Goal: Transaction & Acquisition: Purchase product/service

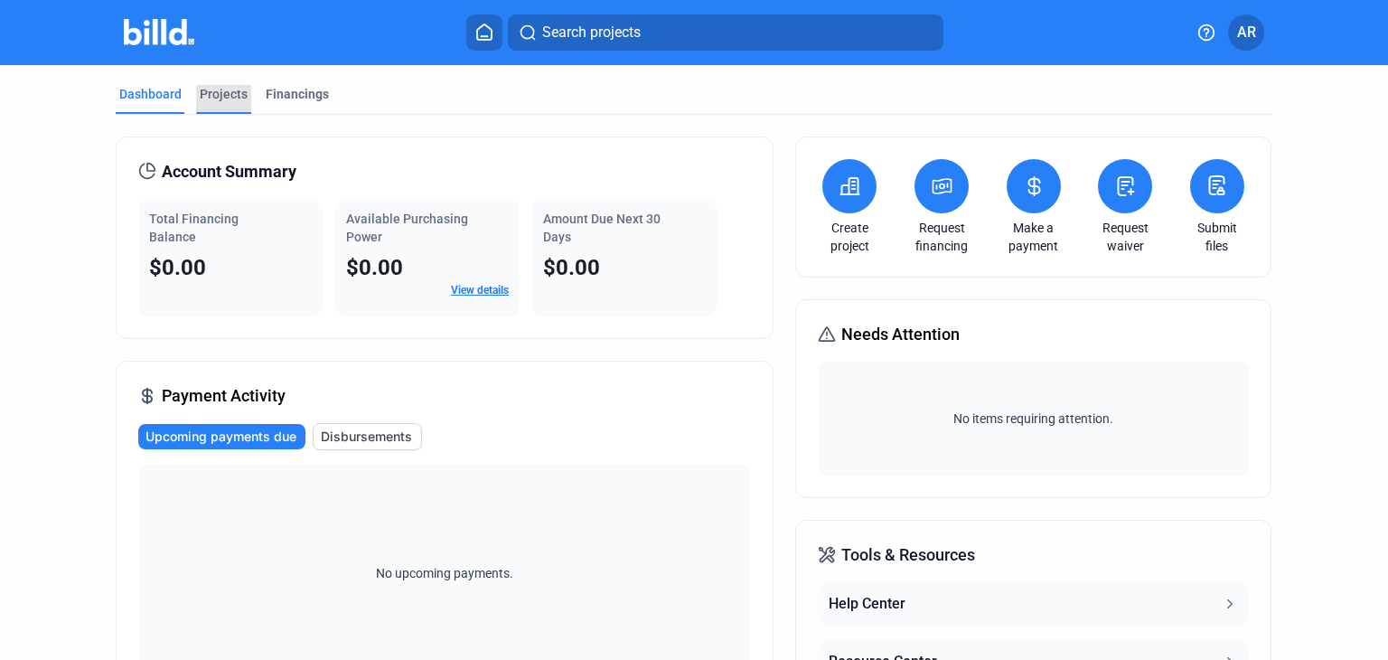
click at [220, 95] on div "Projects" at bounding box center [224, 94] width 48 height 18
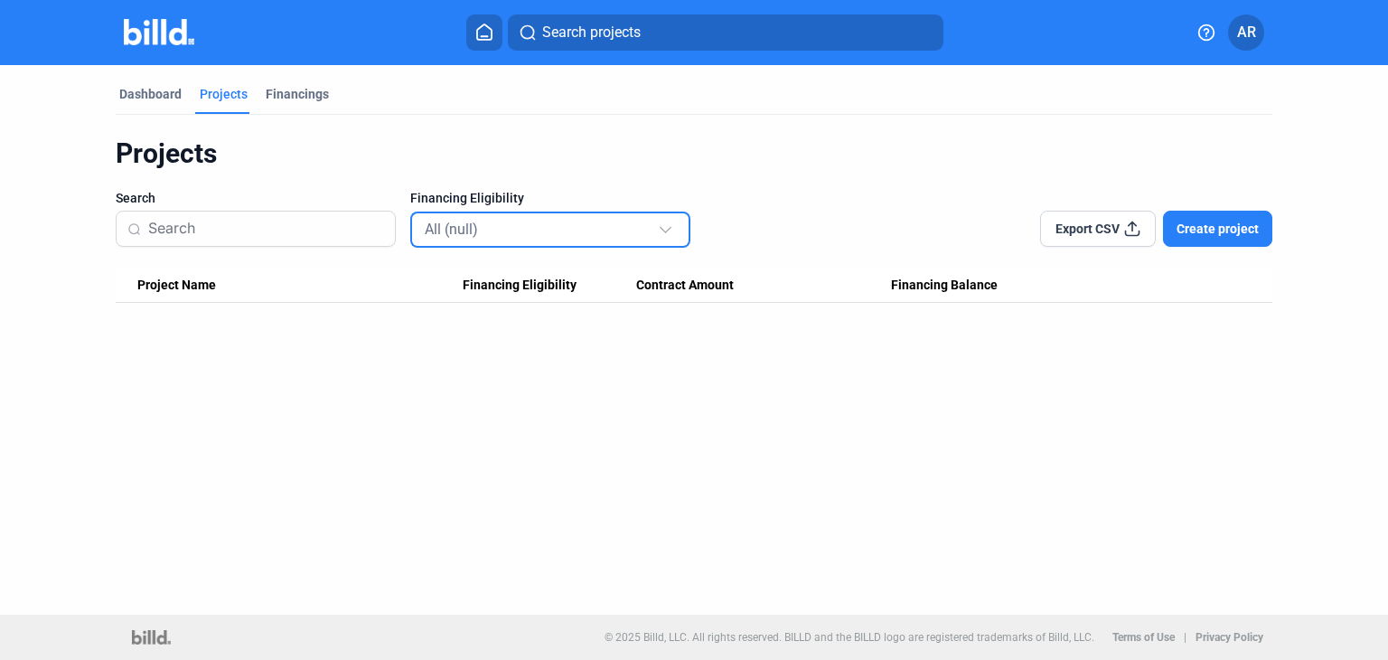
click at [666, 230] on div at bounding box center [666, 227] width 12 height 12
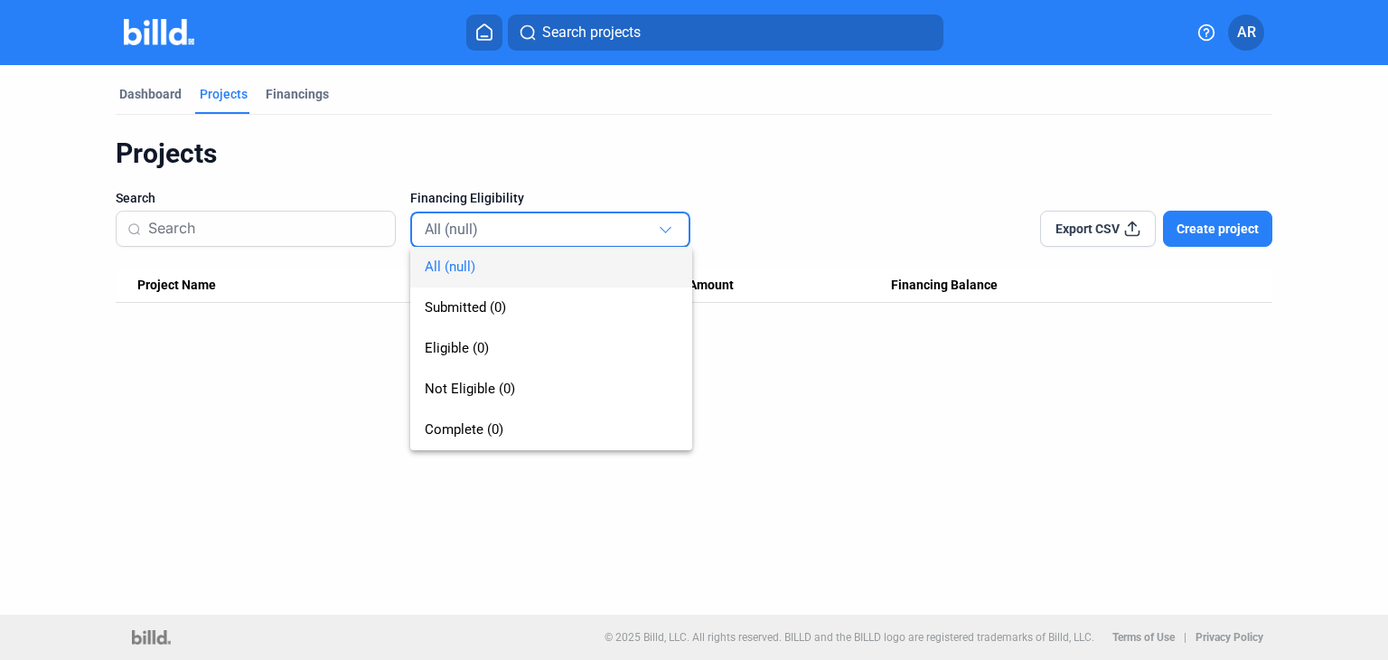
click at [313, 390] on div at bounding box center [694, 330] width 1388 height 660
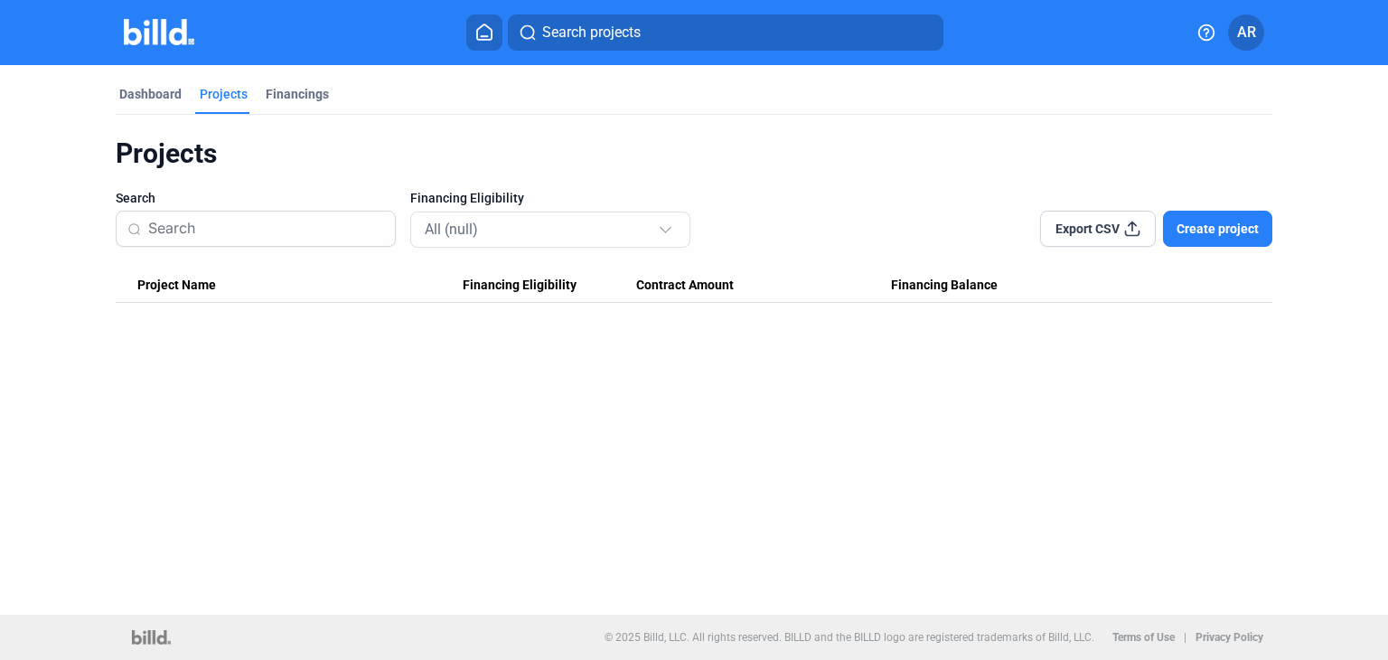
click at [266, 228] on input at bounding box center [266, 229] width 236 height 38
click at [1198, 228] on span "Create project" at bounding box center [1218, 229] width 82 height 18
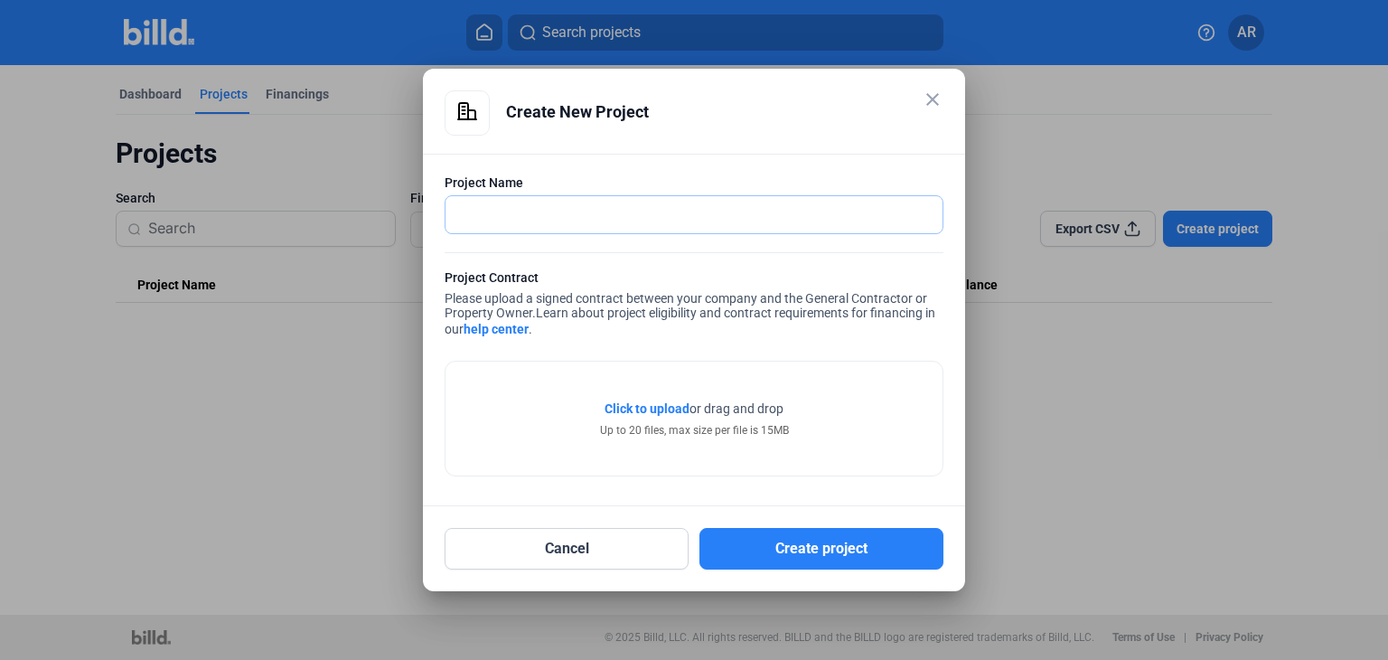
click at [736, 212] on input "text" at bounding box center [694, 214] width 497 height 37
type input "[GEOGRAPHIC_DATA] Apartments"
click at [645, 409] on span "Click to upload" at bounding box center [647, 408] width 85 height 14
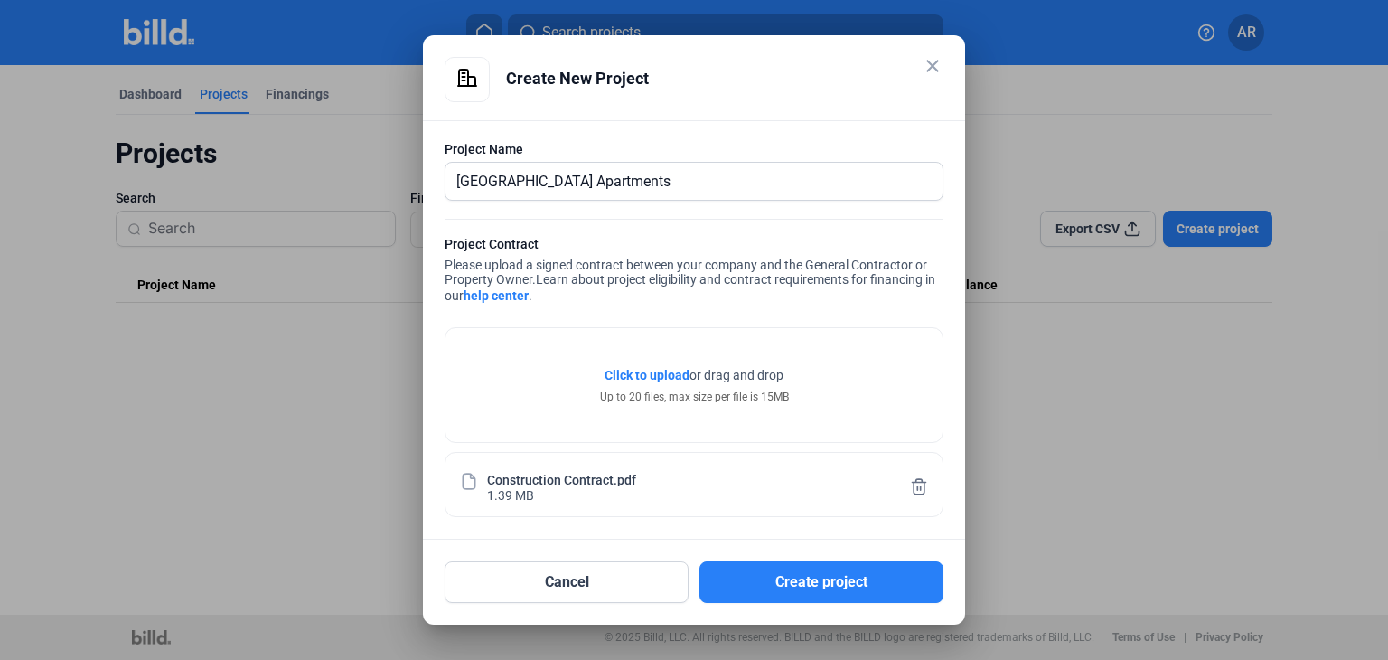
click at [493, 297] on link "help center" at bounding box center [496, 295] width 65 height 14
click at [865, 579] on button "Create project" at bounding box center [821, 582] width 244 height 42
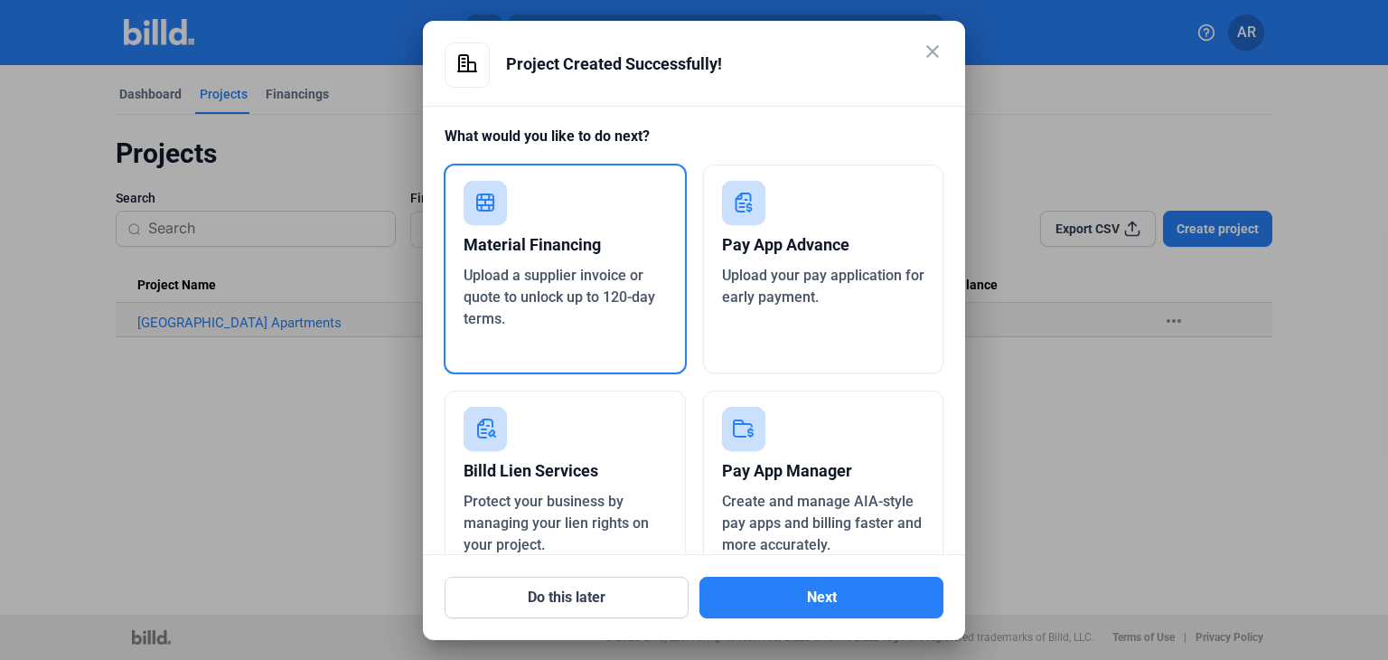
click at [812, 258] on div "Pay App Advance" at bounding box center [823, 245] width 203 height 40
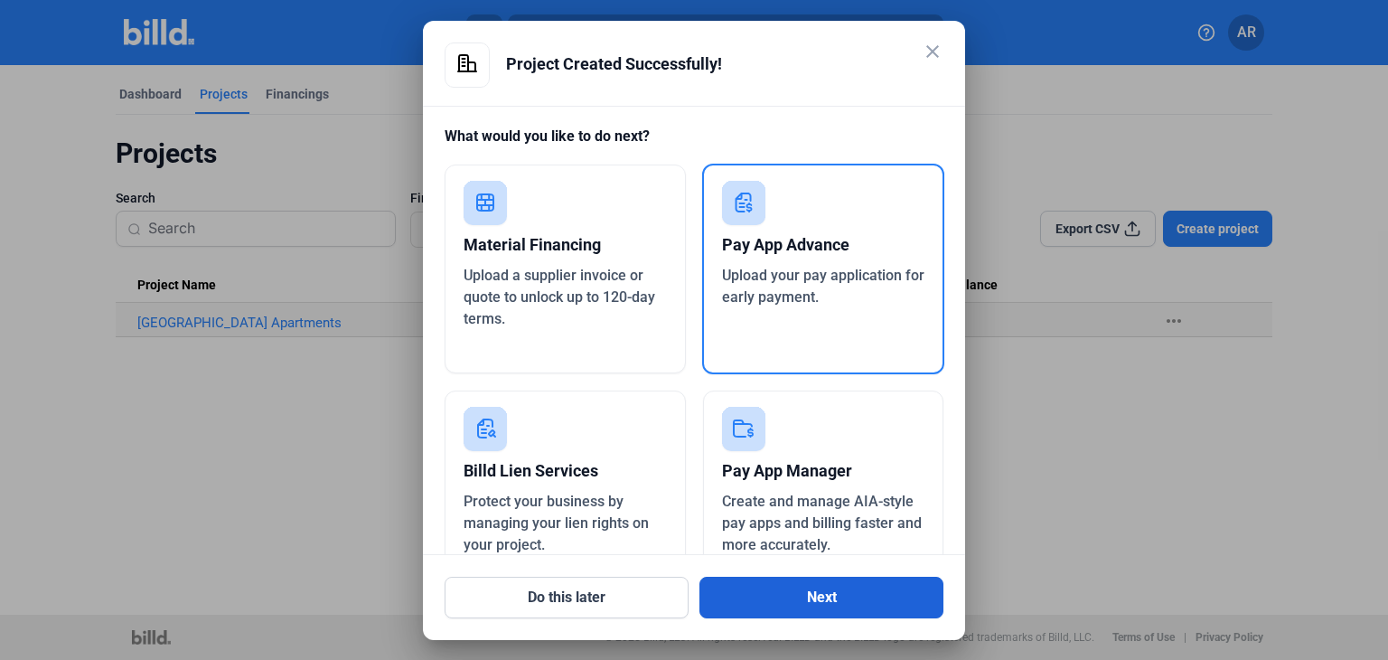
click at [837, 596] on button "Next" at bounding box center [821, 598] width 244 height 42
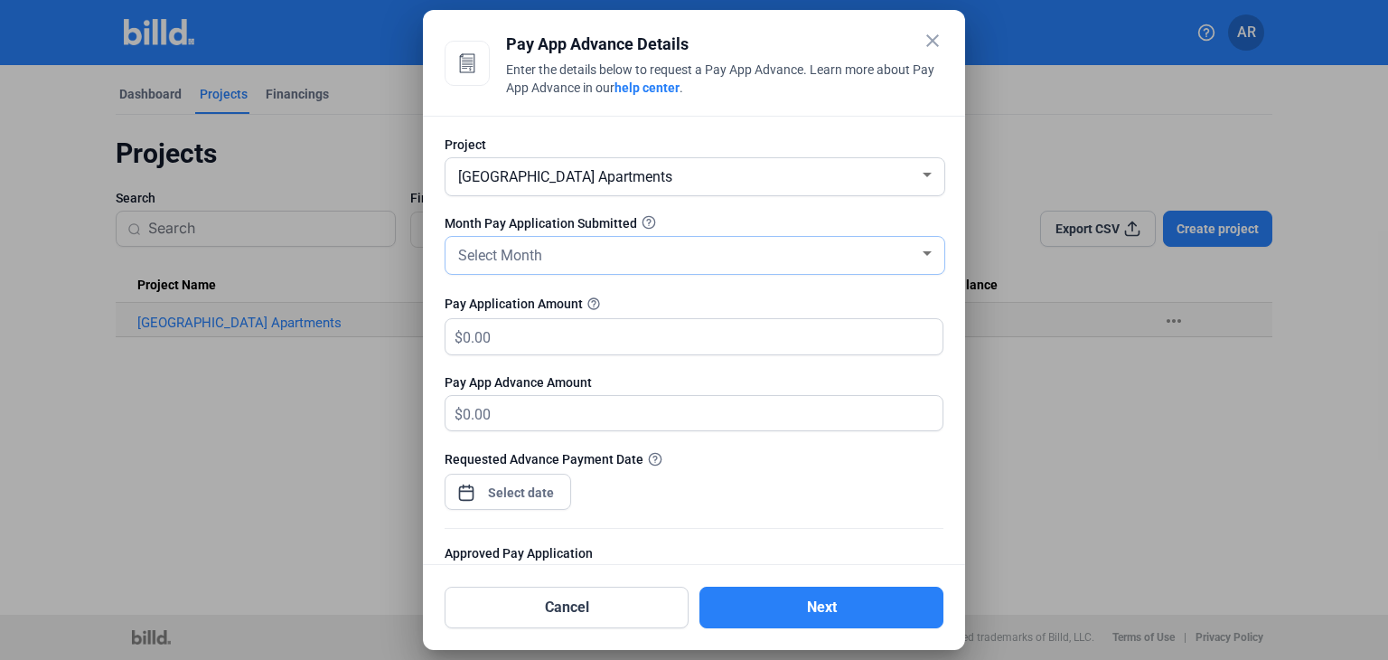
click at [923, 251] on div at bounding box center [927, 253] width 9 height 5
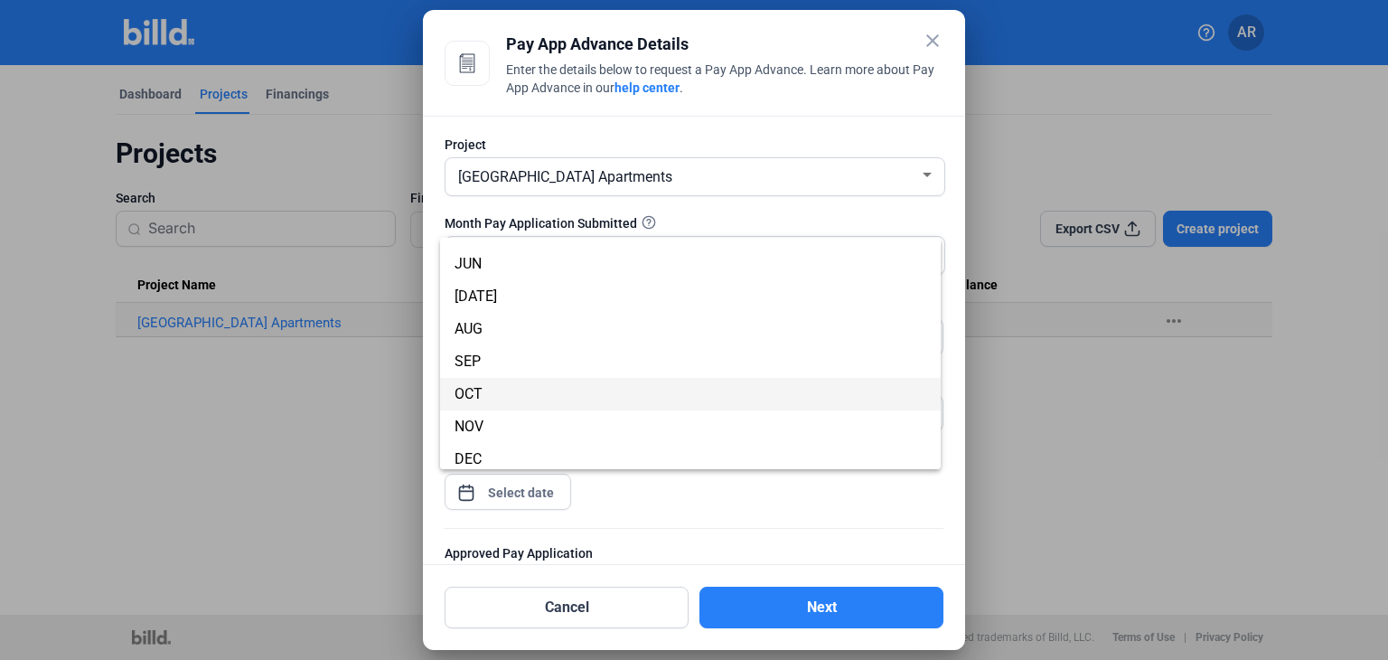
scroll to position [152, 0]
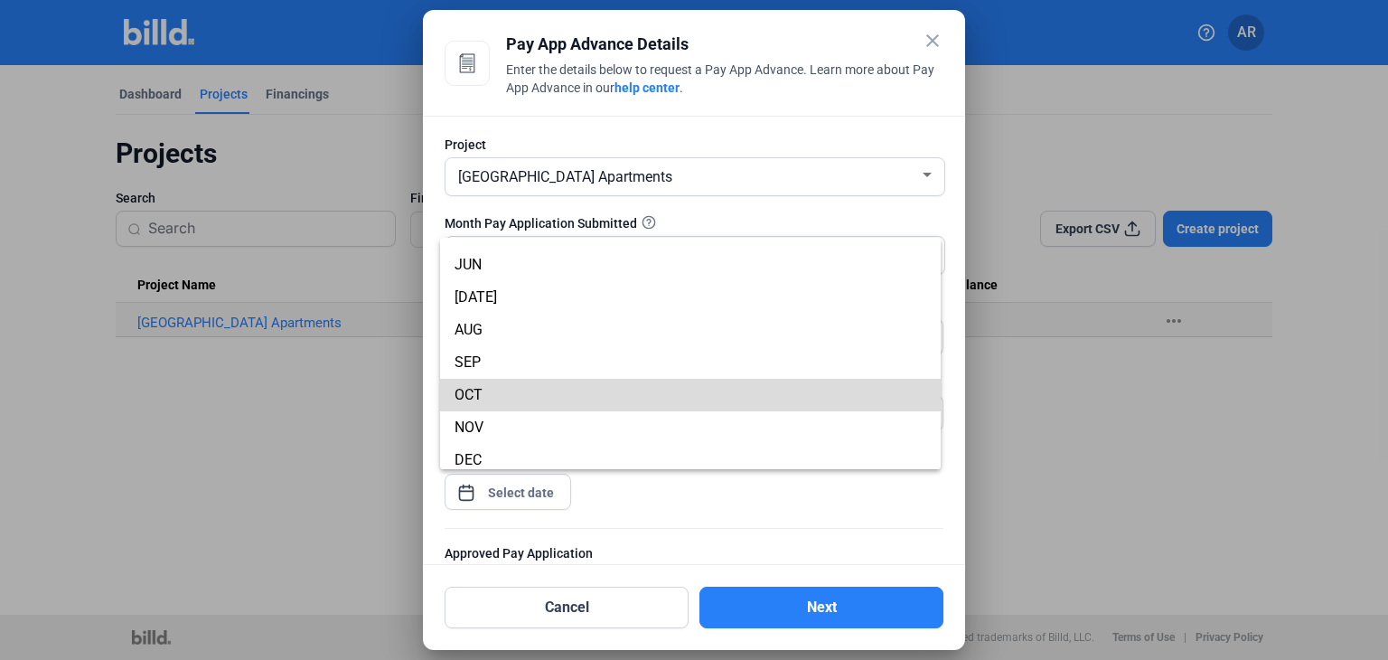
click at [929, 382] on mat-option "OCT" at bounding box center [690, 395] width 501 height 33
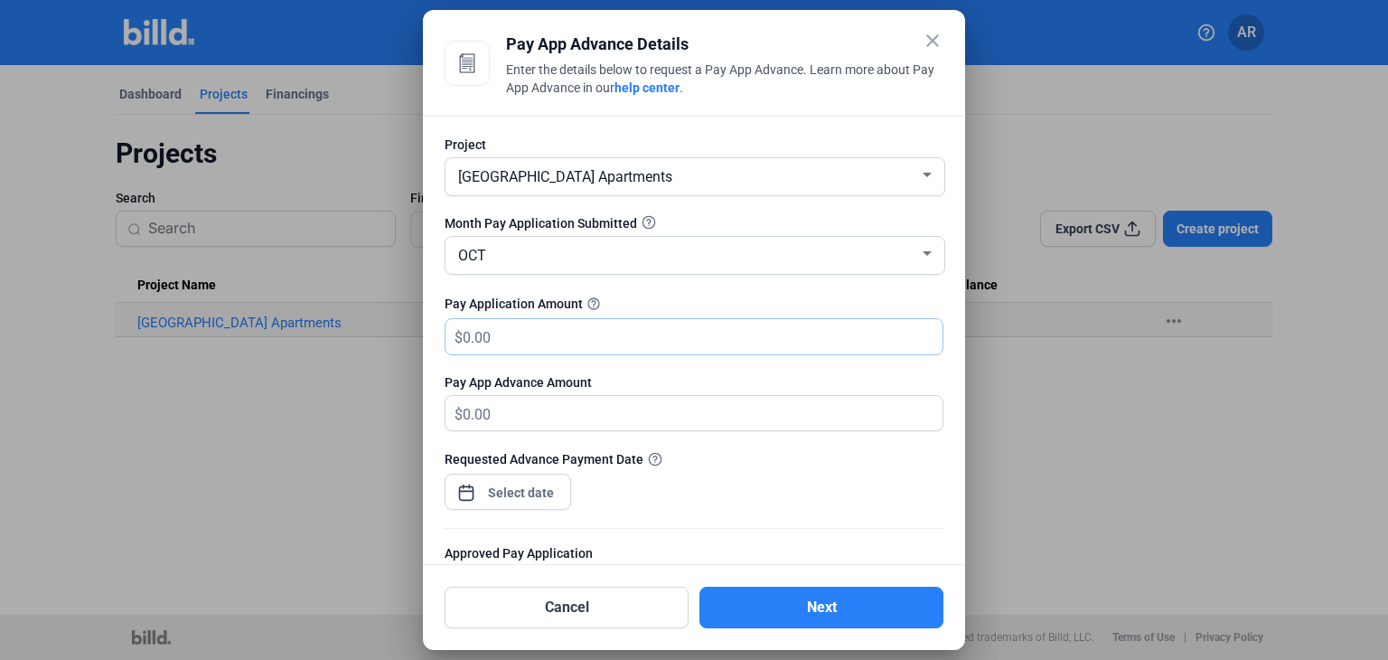
click at [593, 335] on input "text" at bounding box center [703, 336] width 480 height 35
click at [608, 337] on input "text" at bounding box center [703, 336] width 480 height 35
type input "3"
type input "3.00"
type input "32"
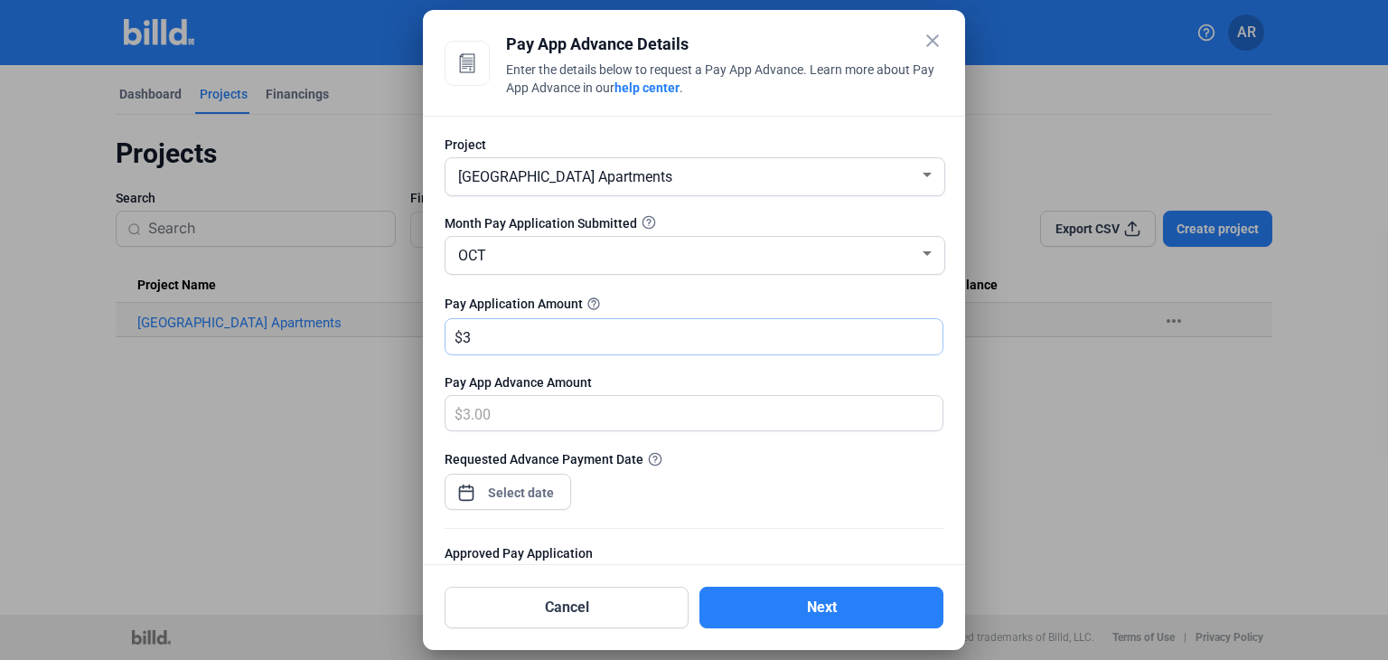
type input "32.00"
type input "320"
type input "320.00"
type input "3205"
type input "3,205.00"
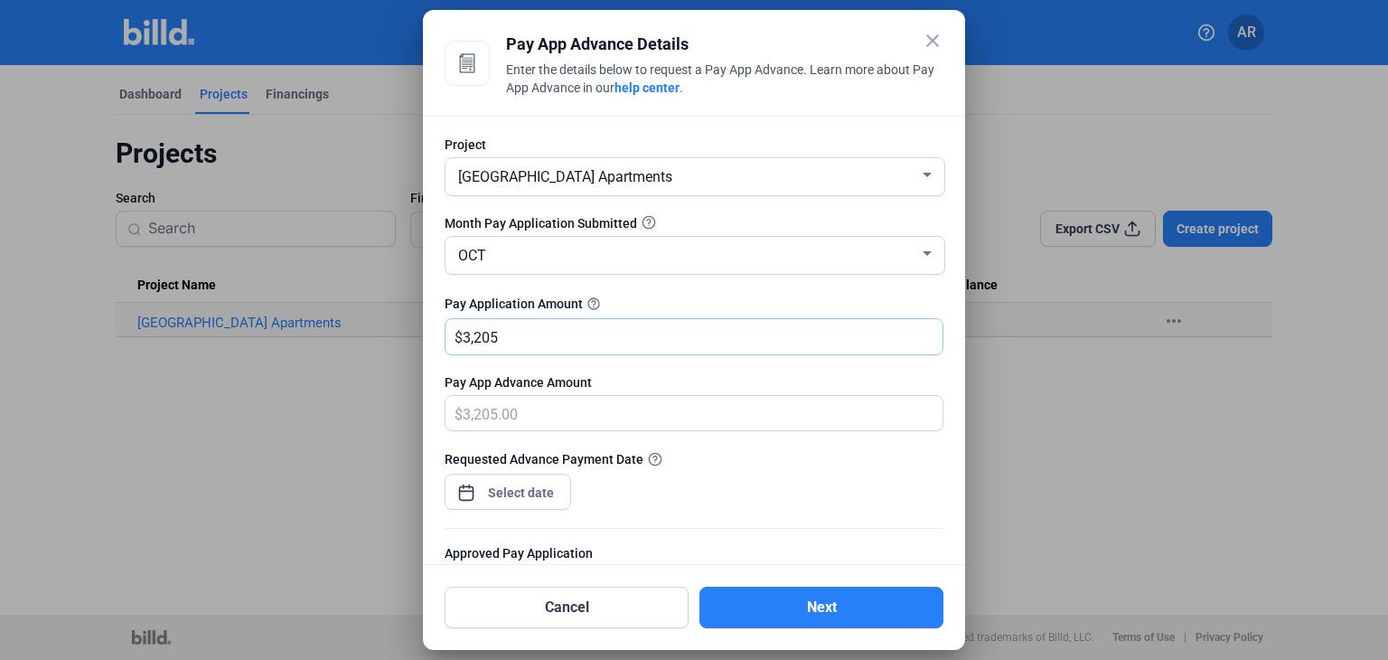
type input "3,2051"
type input "32,051.00"
type input "32,0517"
type input "320,517.00"
type input "320,517"
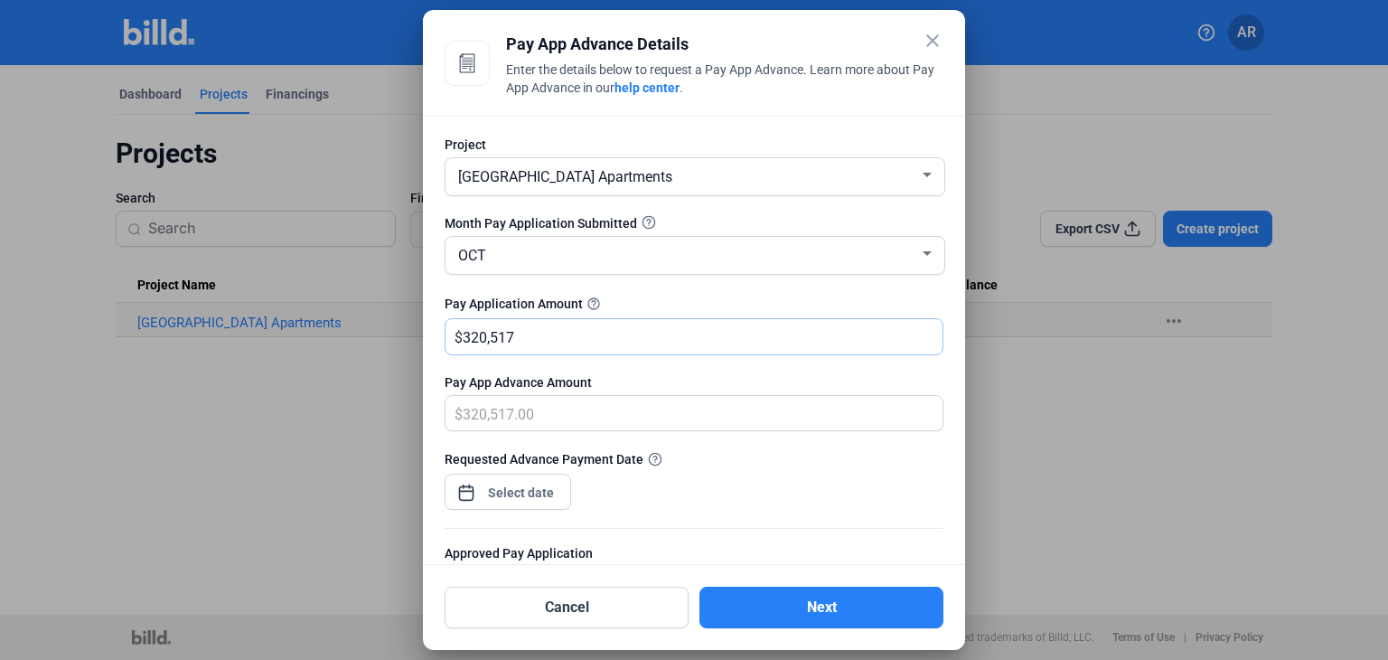
click at [535, 333] on input "320,517" at bounding box center [703, 336] width 480 height 35
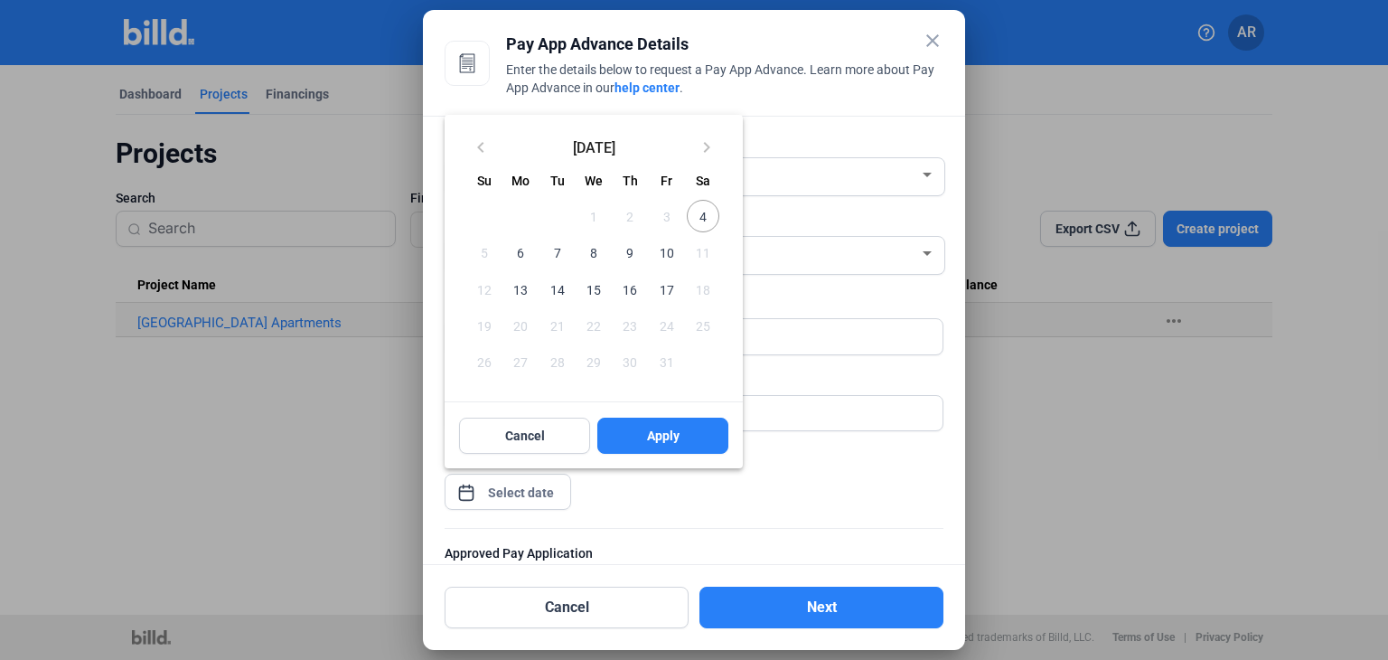
click at [529, 487] on div "close Pay App Advance Details Enter the details below to request a Pay App Adva…" at bounding box center [694, 330] width 1388 height 660
click at [557, 253] on span "7" at bounding box center [557, 252] width 33 height 33
click at [650, 443] on span "Apply" at bounding box center [663, 436] width 33 height 18
type input "[DATE]"
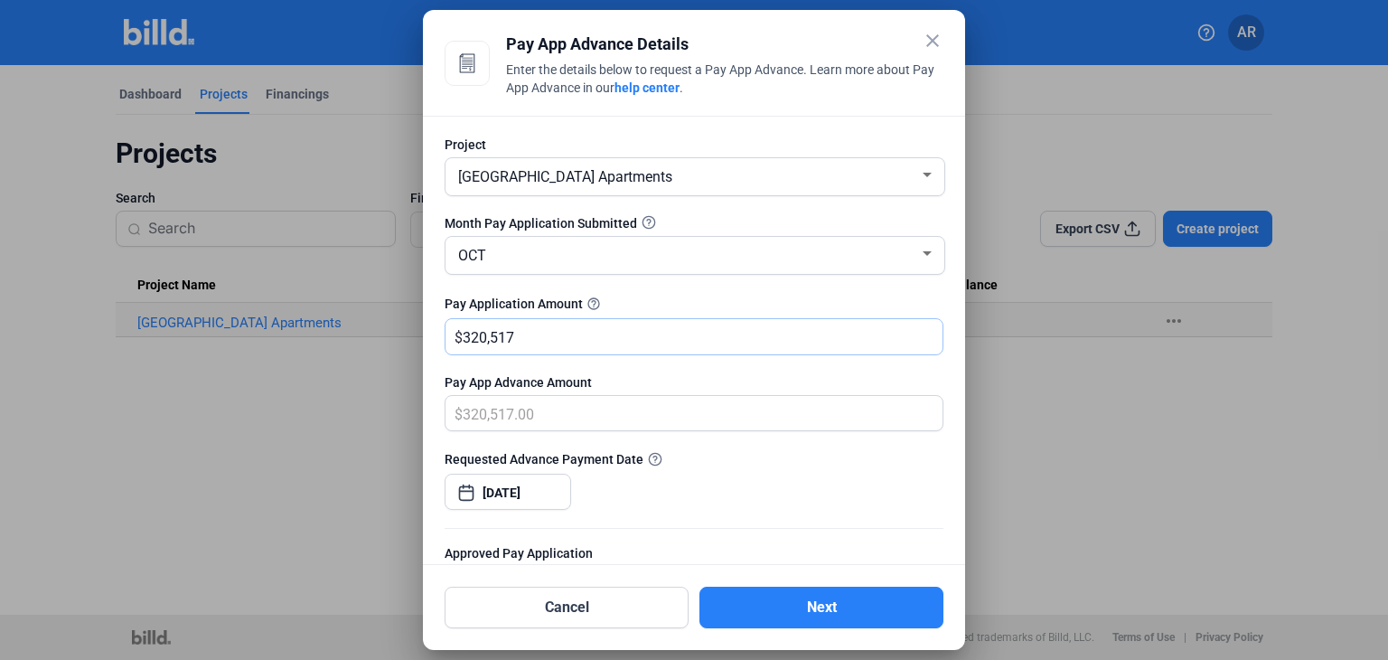
click at [539, 340] on input "320,517" at bounding box center [703, 336] width 480 height 35
click at [542, 337] on input "320,517" at bounding box center [703, 336] width 480 height 35
type input "320,51"
type input "32,051.00"
type input "32,05"
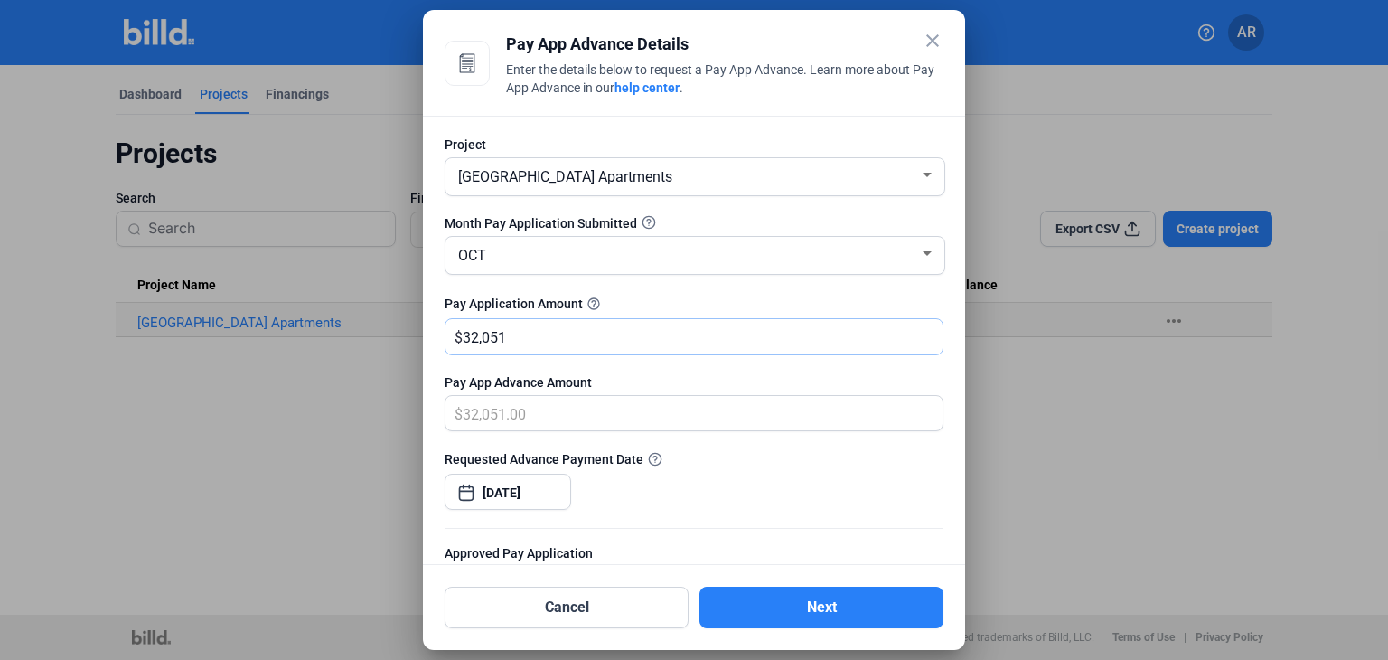
type input "3,205.00"
type input "3,20"
type input "320.00"
type input "32"
type input "32.00"
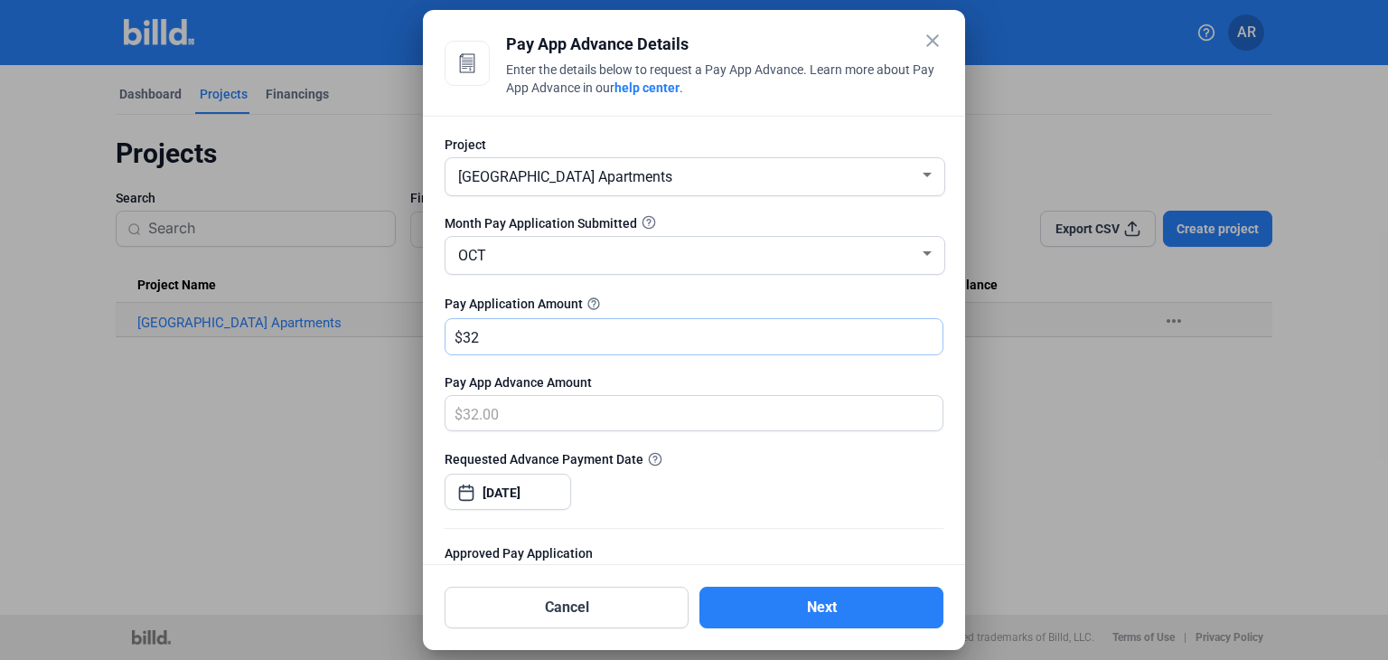
type input "3"
type input "3.00"
type input "0.00"
type input "3"
type input "3.00"
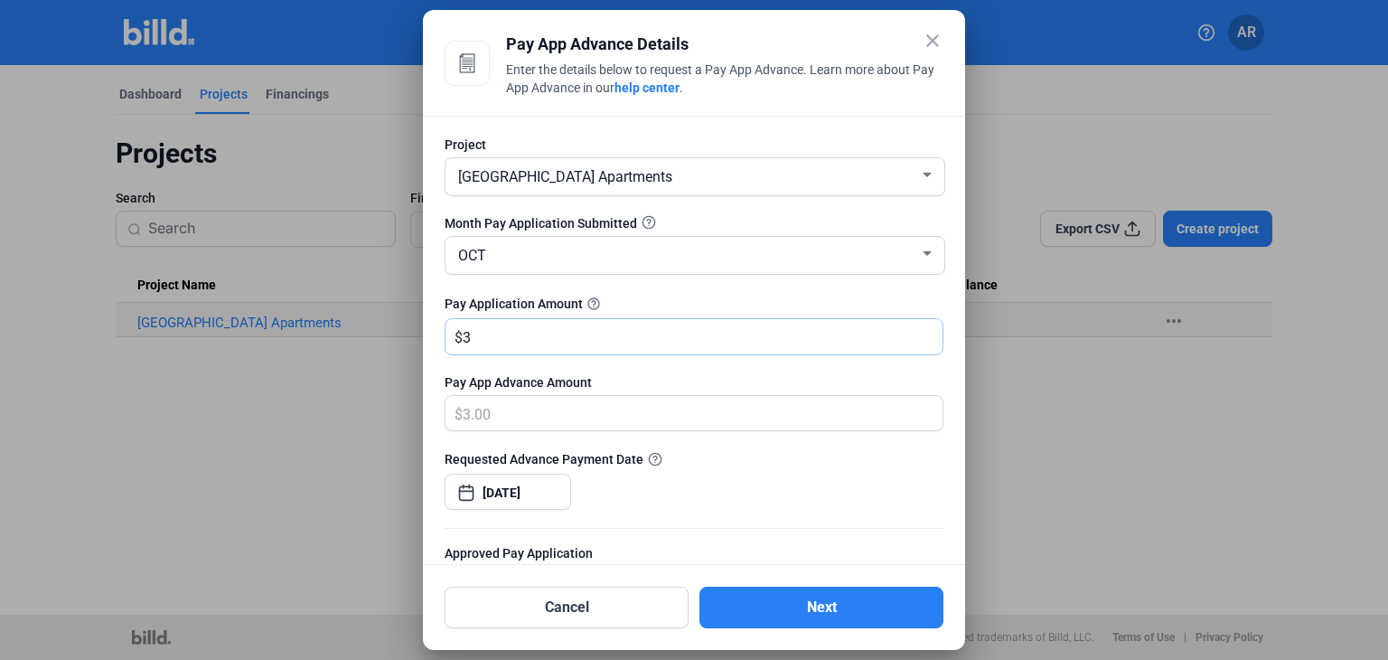
type input "32"
type input "32.00"
type input "320"
type input "320.00"
type input "3205"
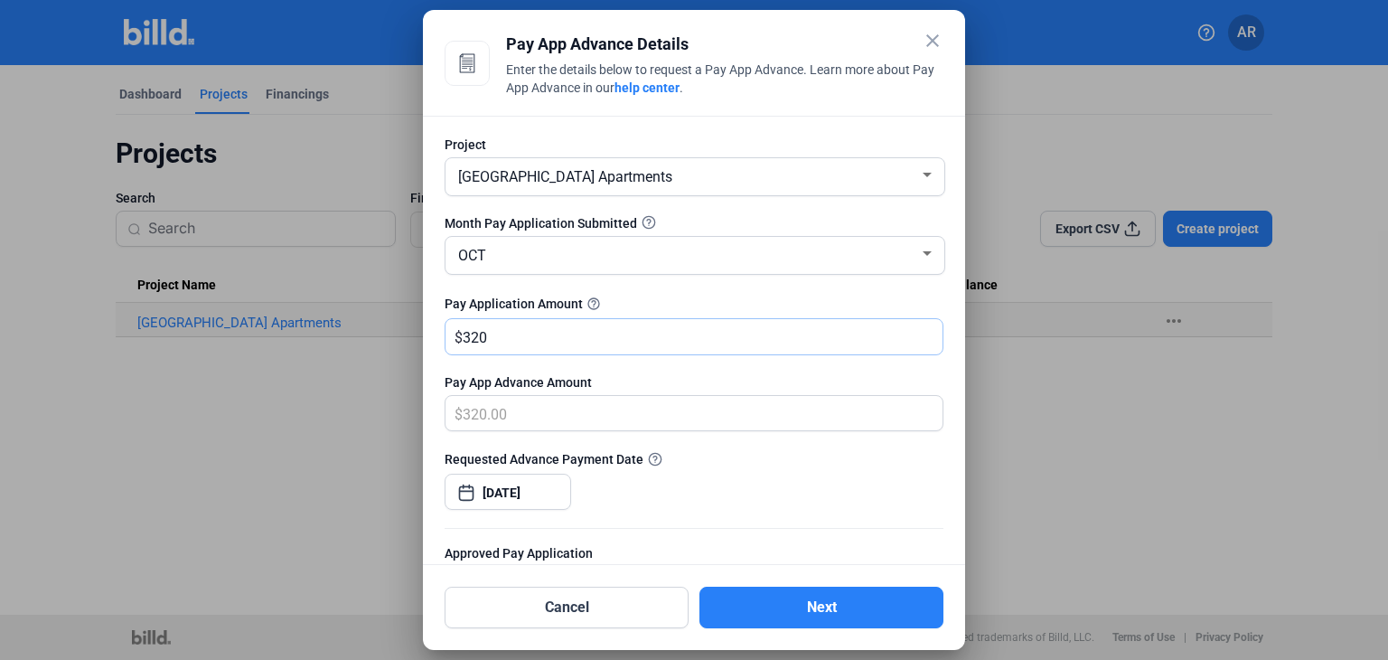
type input "3,205.00"
type input "3,2051"
type input "32,051.00"
type input "32,0517"
type input "320,517.00"
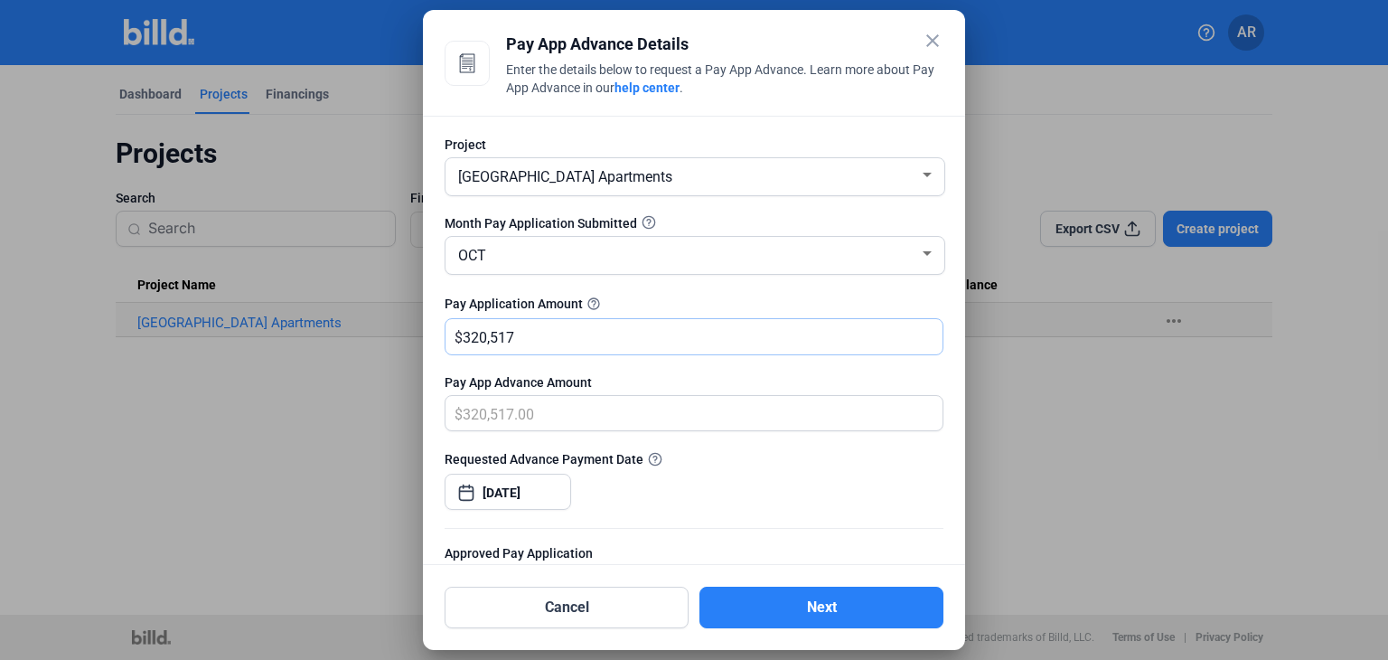
type input "320,51"
type input "32,051.00"
type input "32,05"
type input "3,205.00"
type input "3,20"
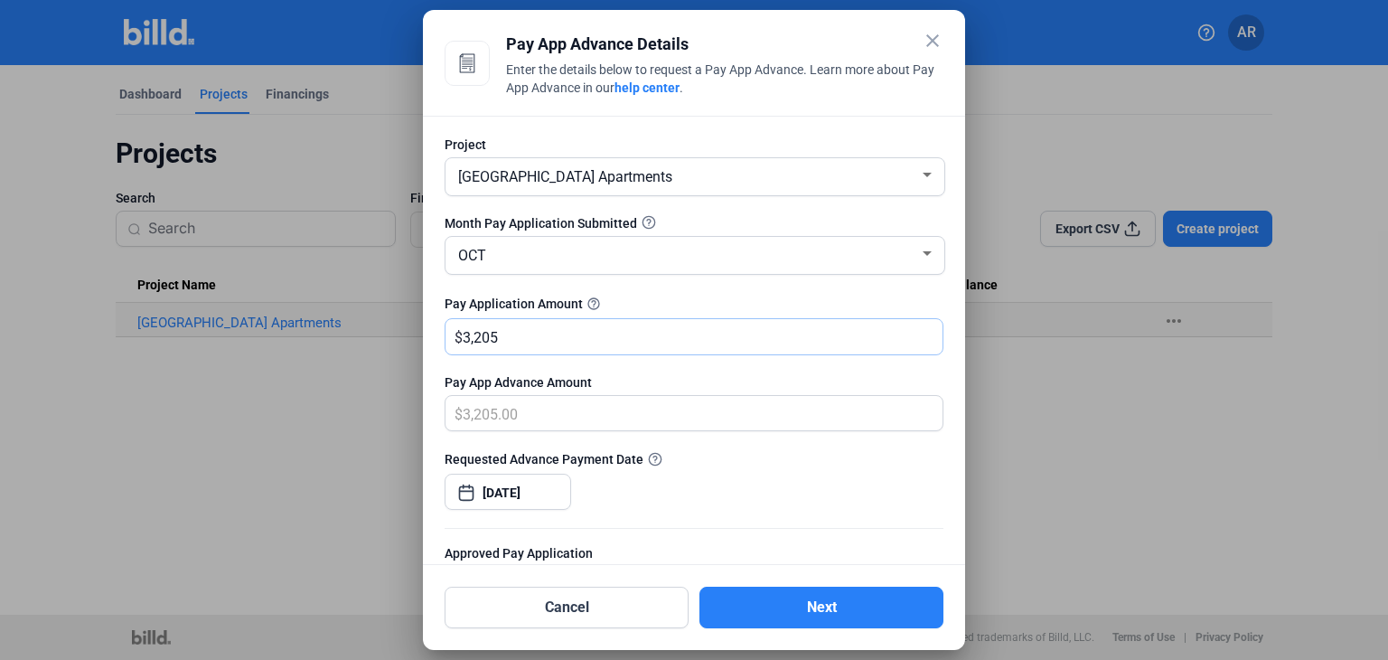
type input "320.00"
type input "32"
type input "32.00"
type input "3"
type input "3.00"
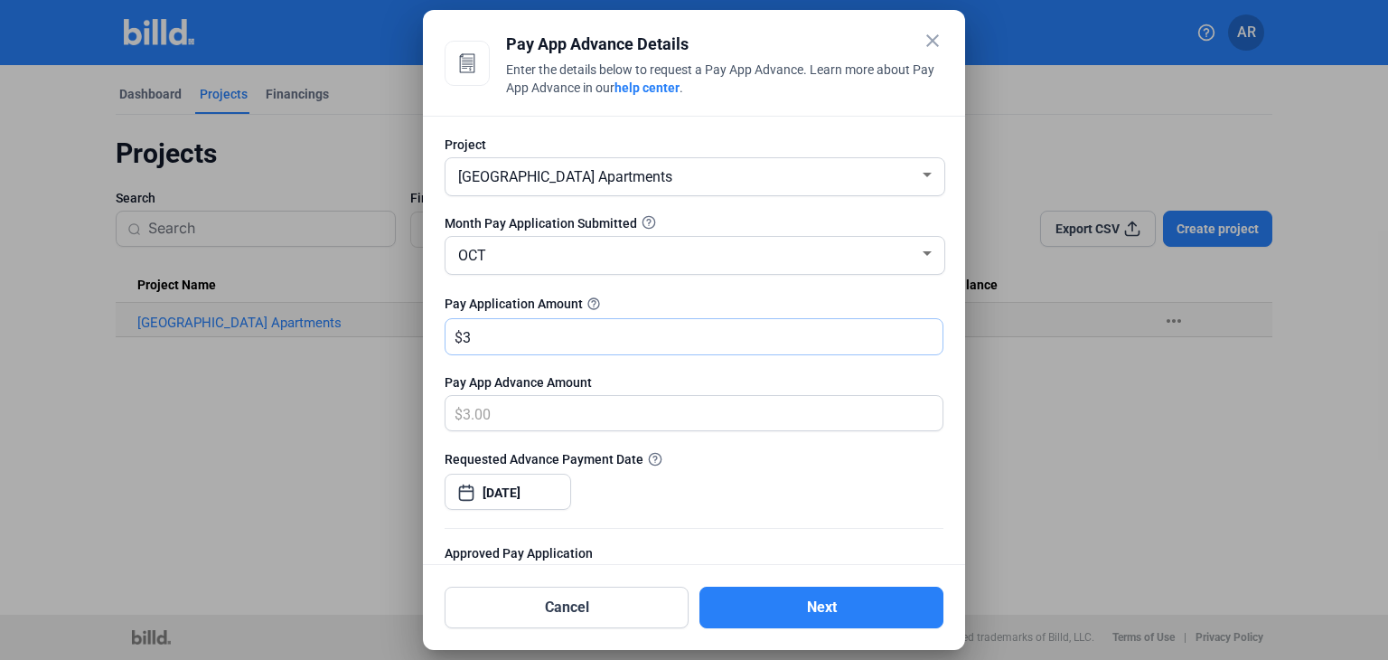
type input "0.00"
type input "6"
type input "6.00"
type input "60"
type input "60.00"
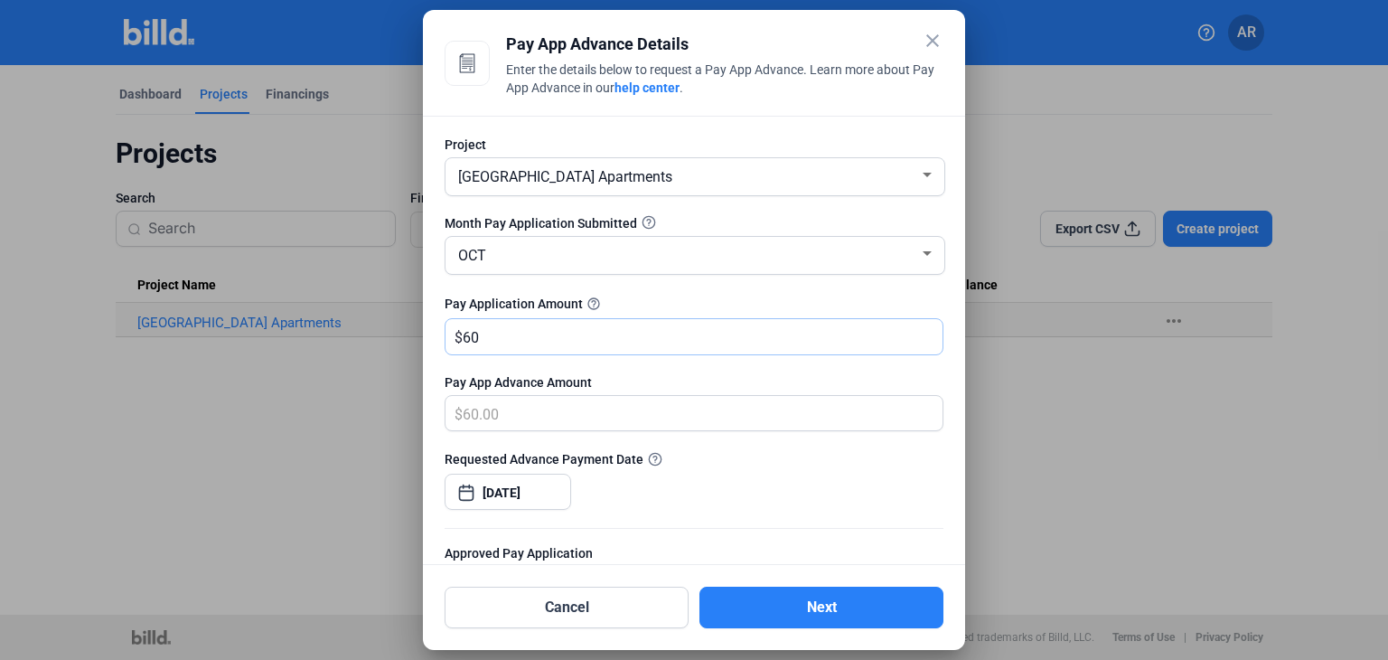
type input "600"
type input "600.00"
type input "6000"
type input "6,000.00"
type input "6,0000"
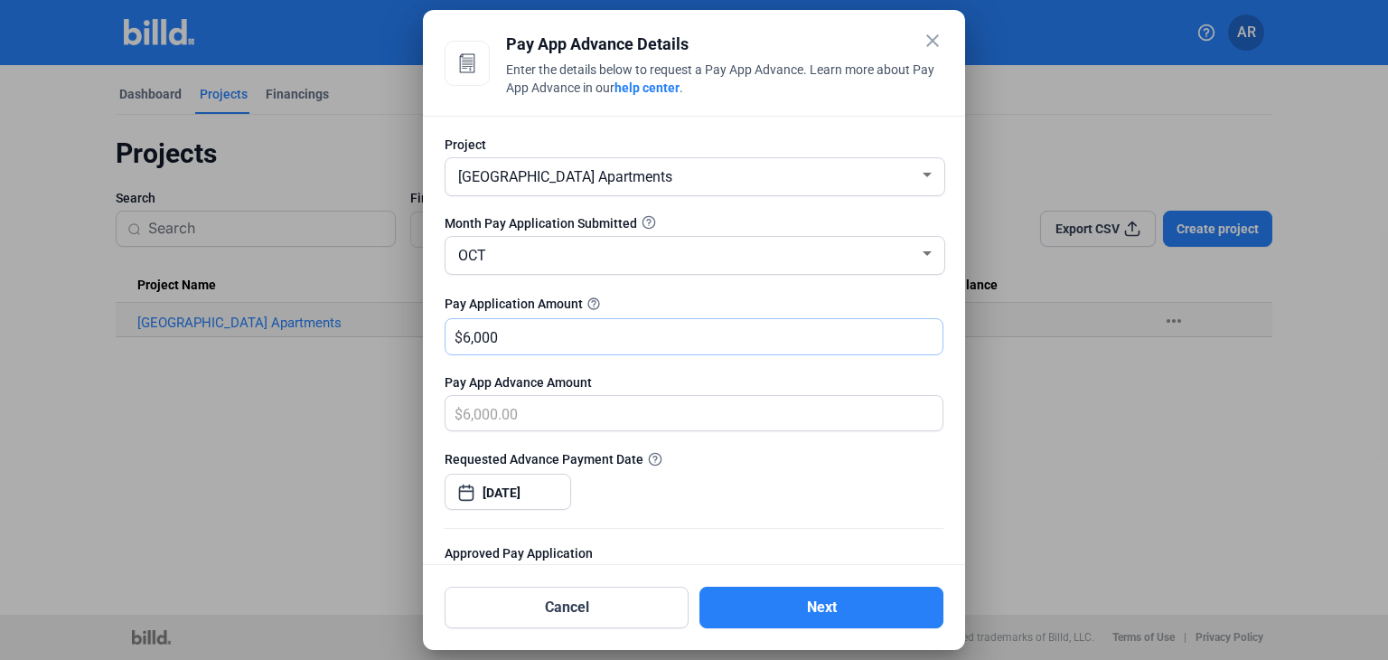
type input "60,000.00"
type input "60,000"
click at [797, 605] on button "Next" at bounding box center [821, 608] width 244 height 42
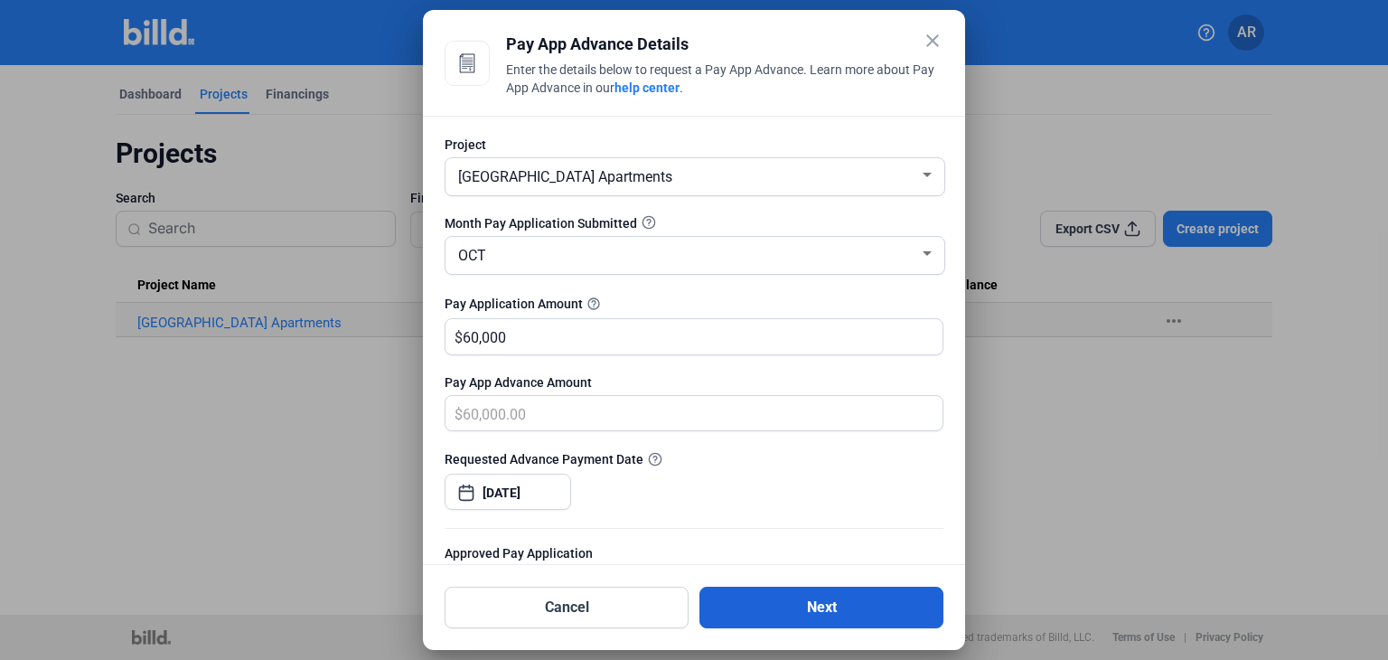
click at [797, 605] on button "Next" at bounding box center [821, 608] width 244 height 42
click at [548, 336] on input "60,000" at bounding box center [703, 336] width 480 height 35
click at [923, 254] on div at bounding box center [927, 253] width 9 height 5
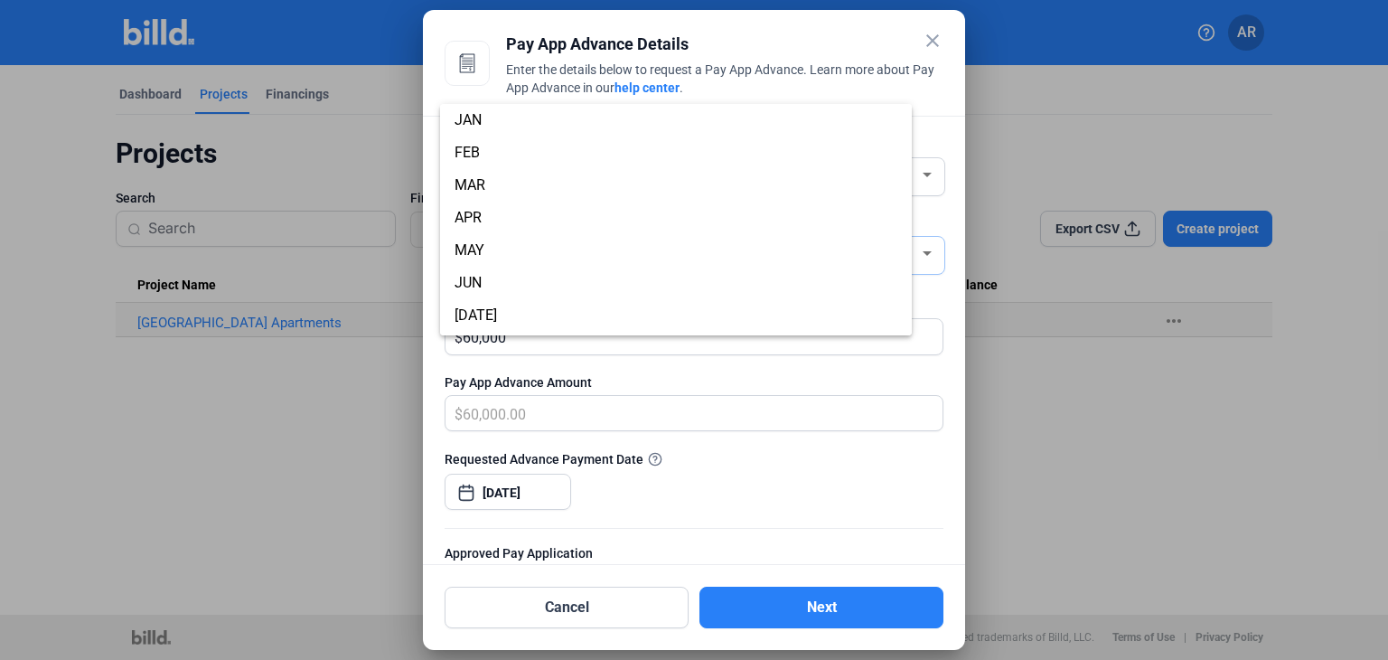
scroll to position [159, 0]
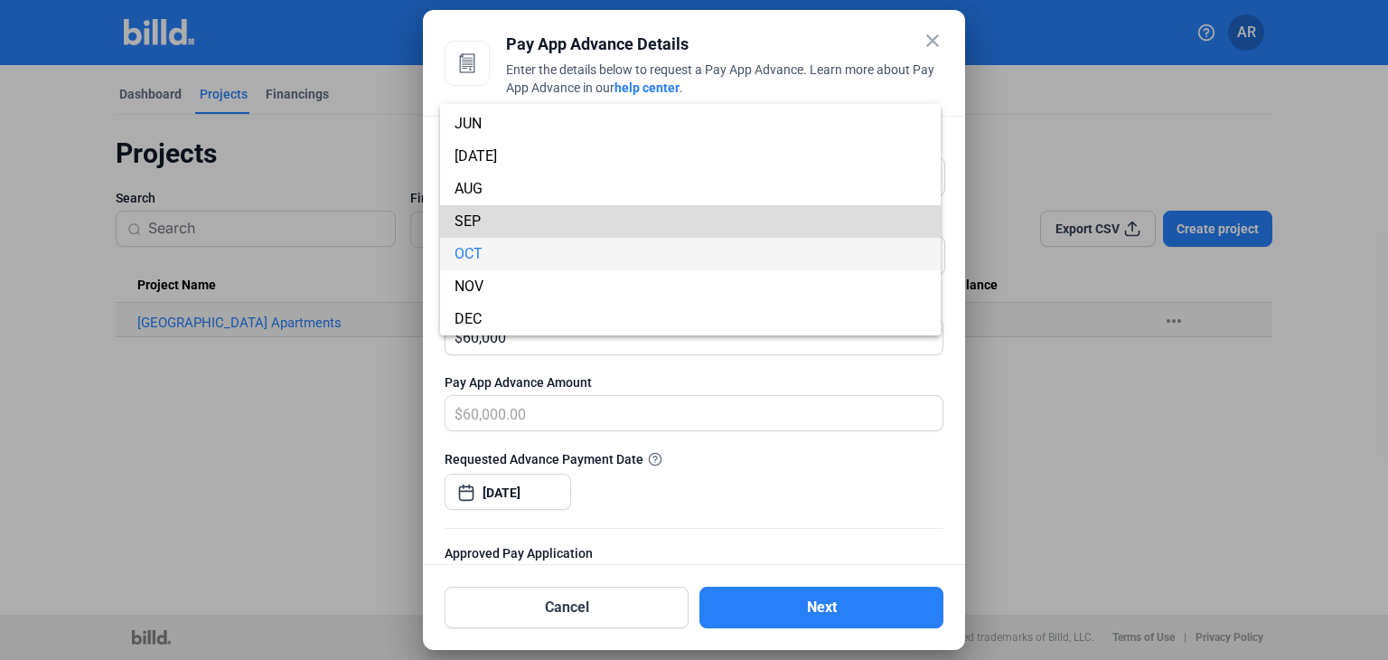
click at [852, 227] on span "SEP" at bounding box center [691, 221] width 472 height 33
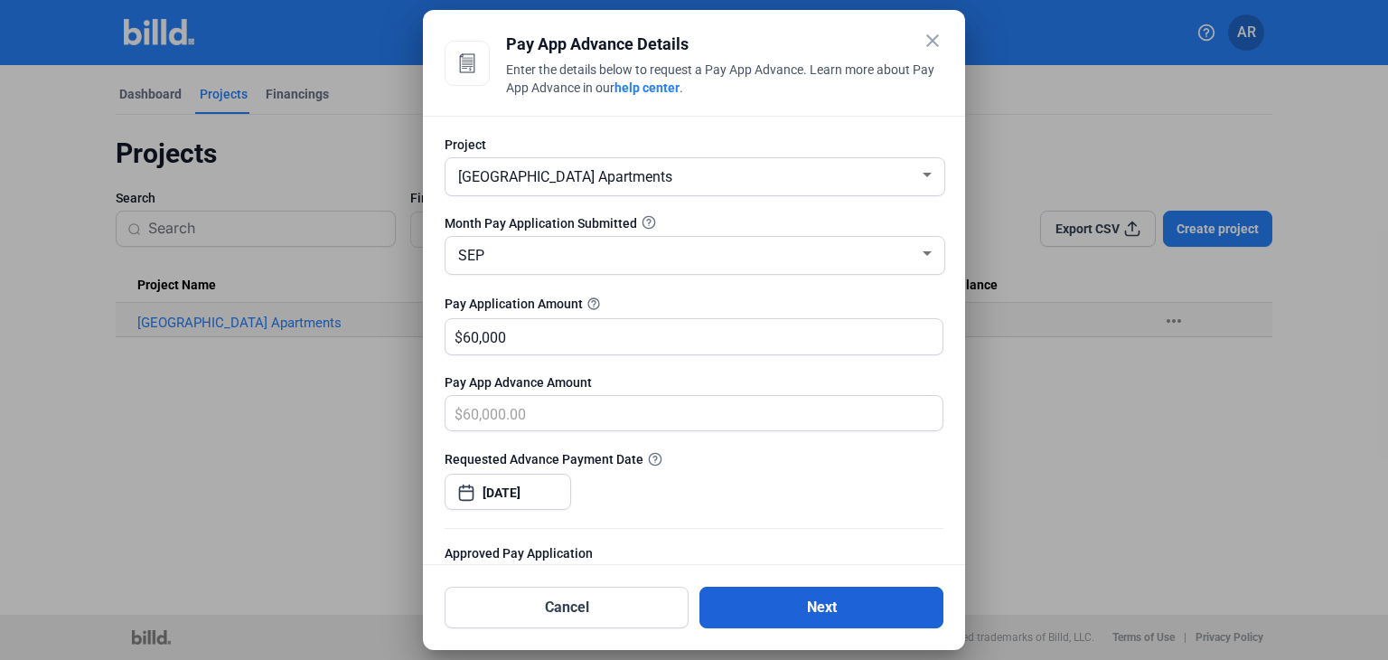
click at [796, 594] on button "Next" at bounding box center [821, 608] width 244 height 42
click at [795, 608] on button "Next" at bounding box center [821, 608] width 244 height 42
click at [699, 587] on button "Next" at bounding box center [821, 608] width 244 height 42
click at [933, 40] on mat-icon "close" at bounding box center [933, 41] width 22 height 22
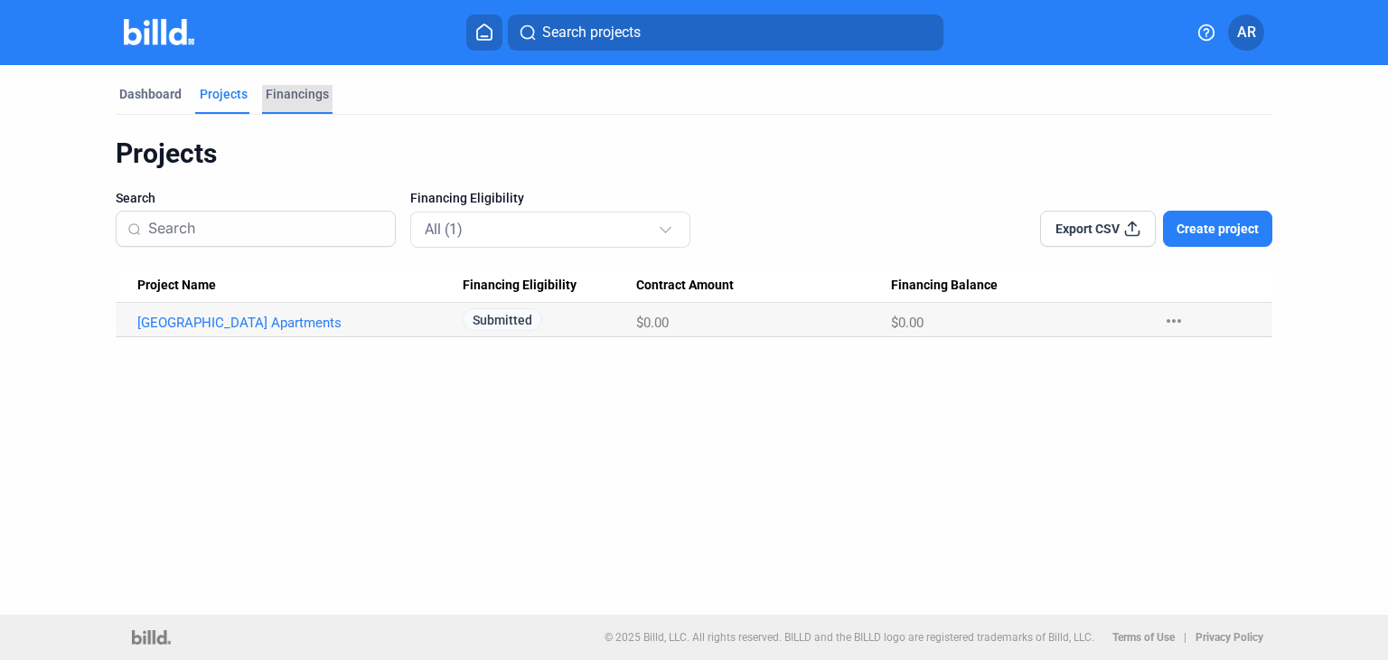
click at [286, 97] on div "Financings" at bounding box center [297, 94] width 63 height 18
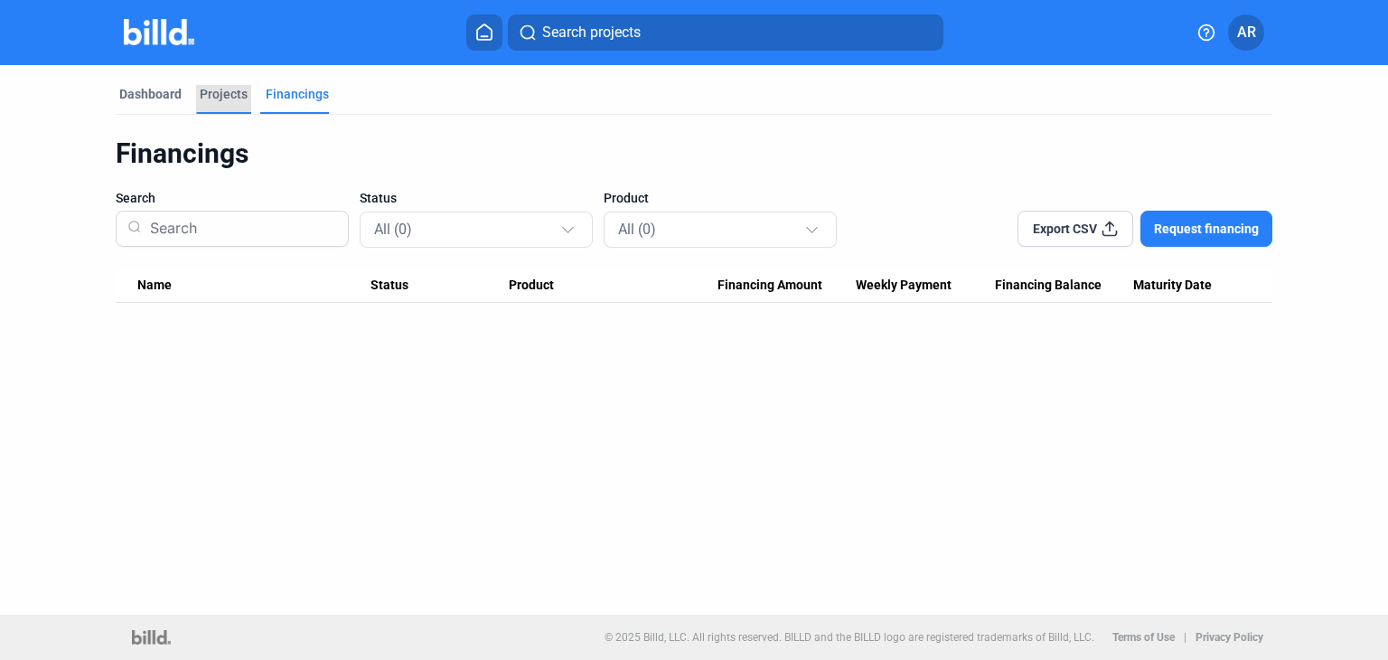
click at [221, 95] on div "Projects" at bounding box center [224, 94] width 48 height 18
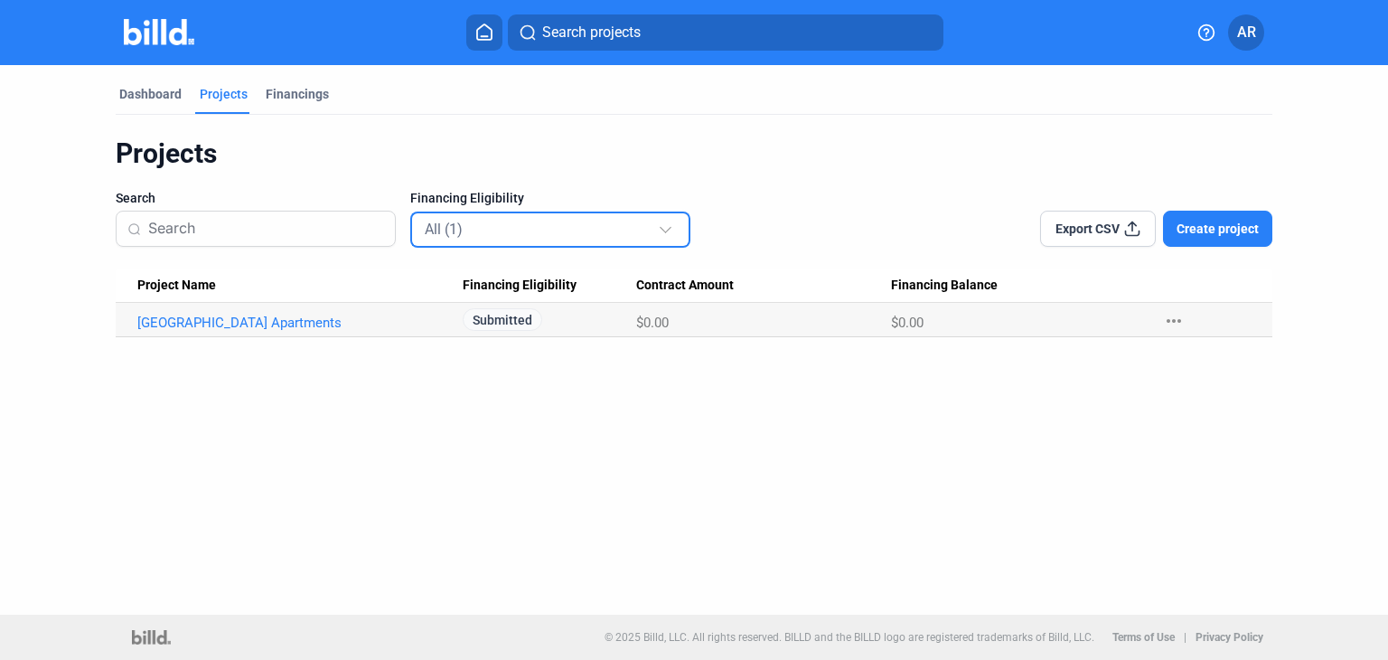
click at [662, 228] on div at bounding box center [666, 227] width 12 height 12
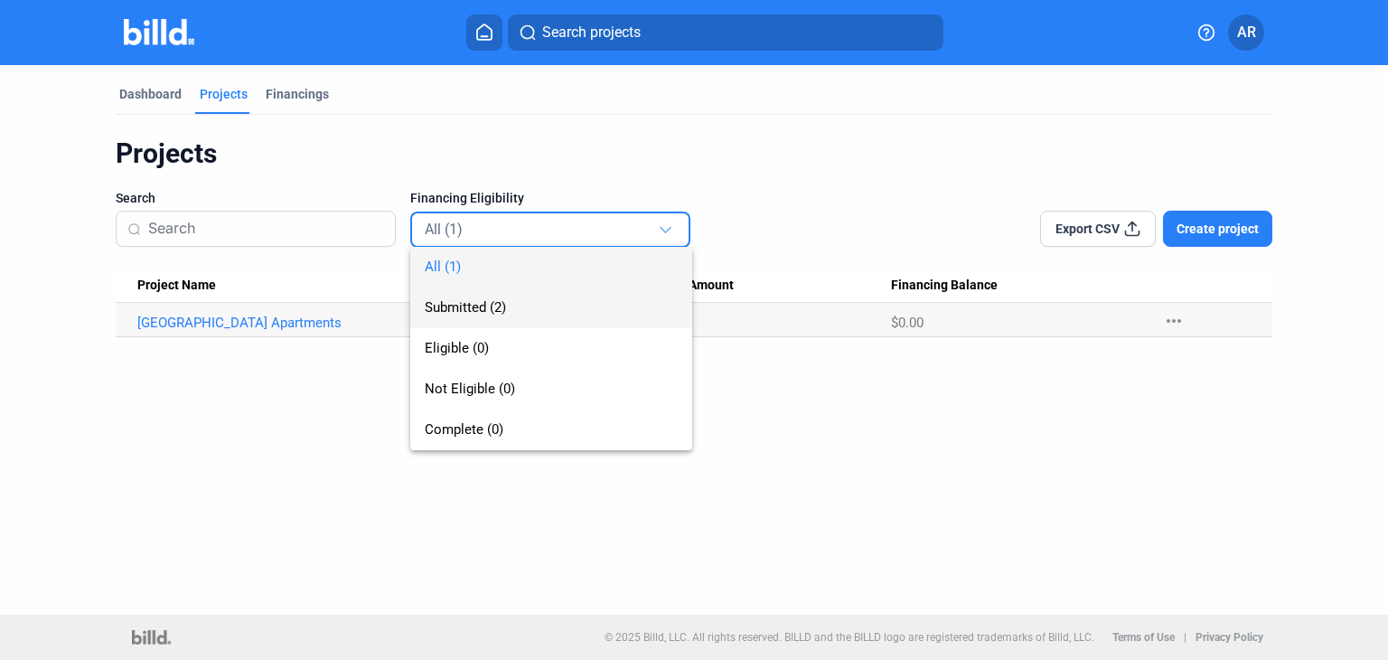
click at [571, 301] on span "Submitted (2)" at bounding box center [551, 307] width 253 height 41
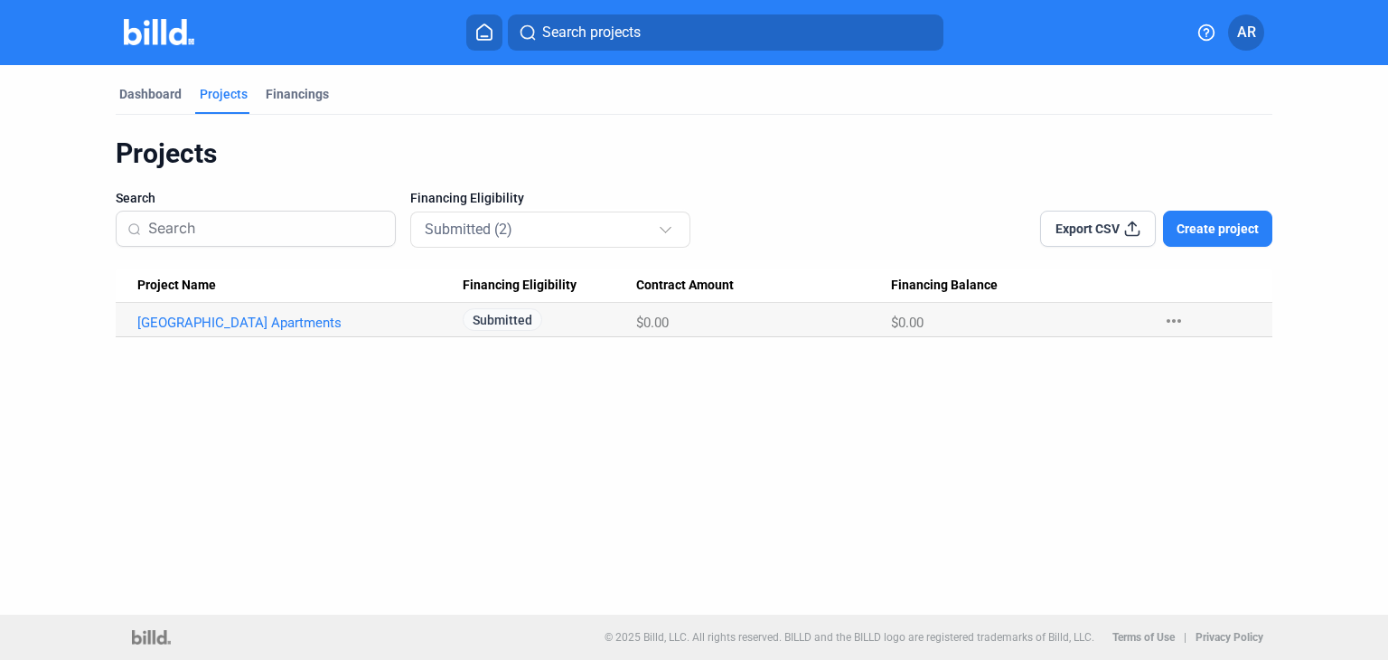
click at [1085, 224] on span "Export CSV" at bounding box center [1088, 229] width 64 height 18
click at [1197, 229] on span "Create project" at bounding box center [1218, 229] width 82 height 18
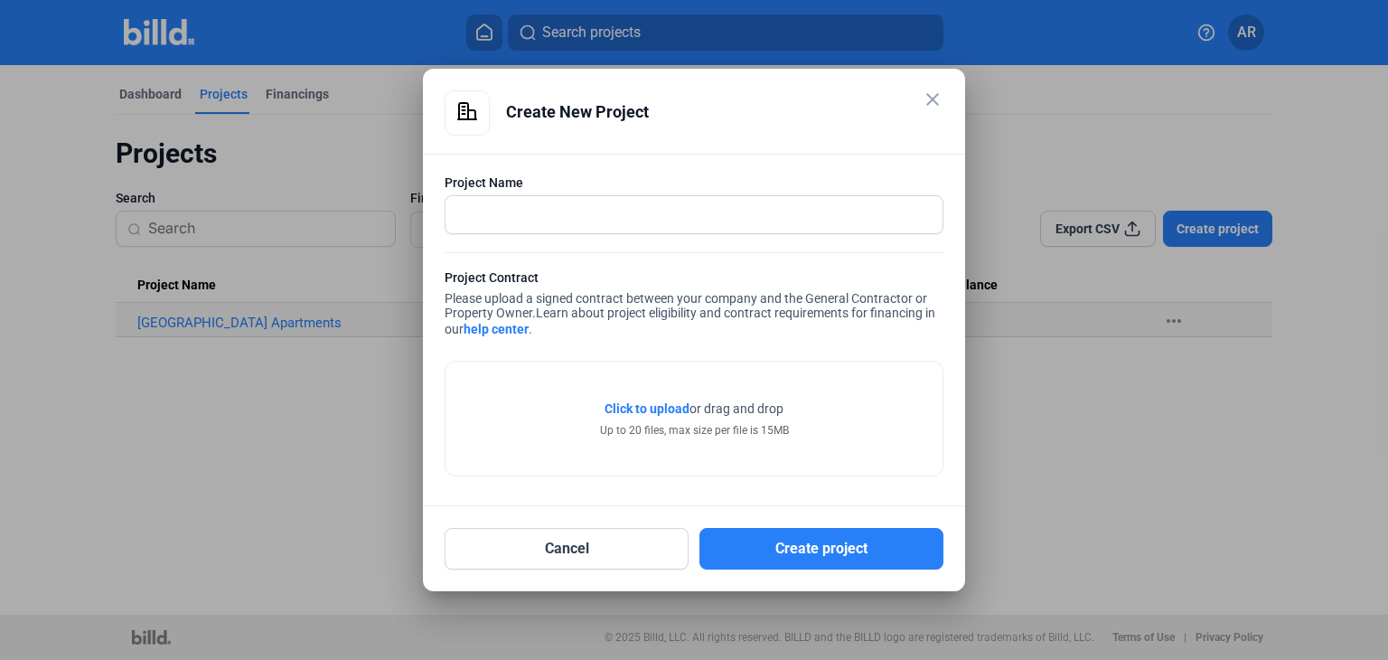
click at [929, 95] on mat-icon "close" at bounding box center [933, 100] width 22 height 22
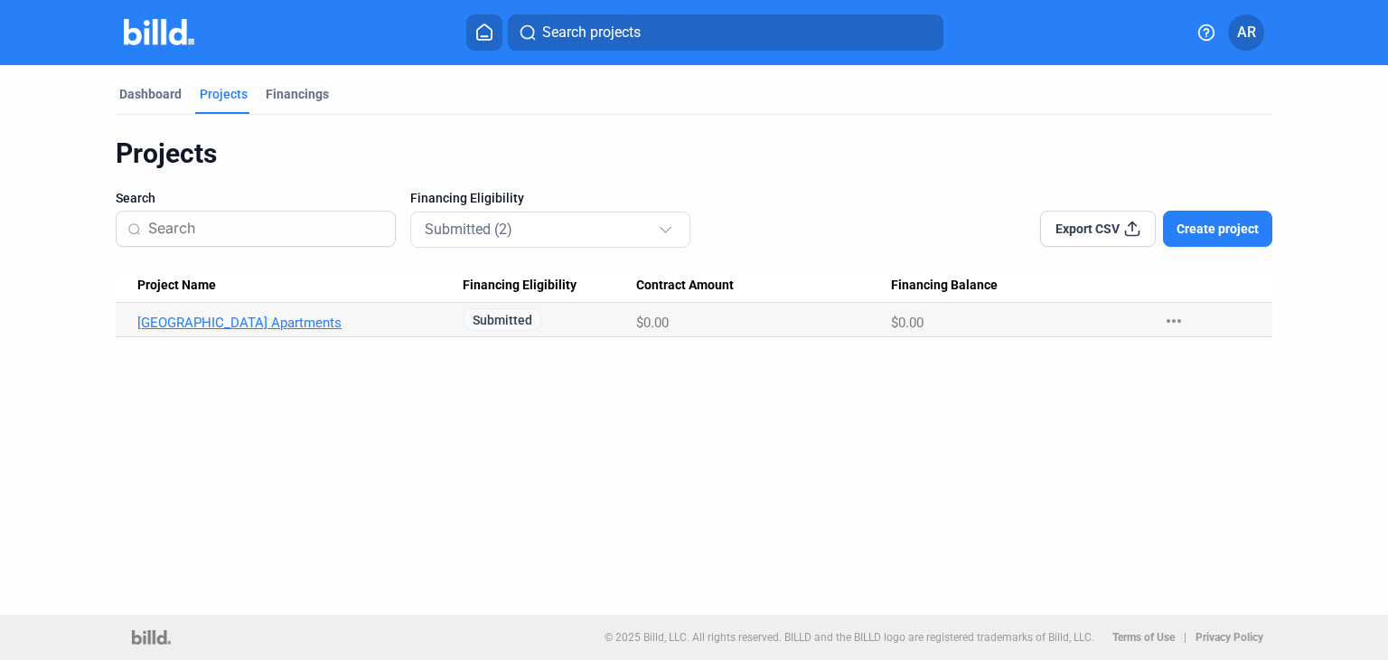
click at [238, 318] on link "[GEOGRAPHIC_DATA] Apartments" at bounding box center [294, 322] width 314 height 16
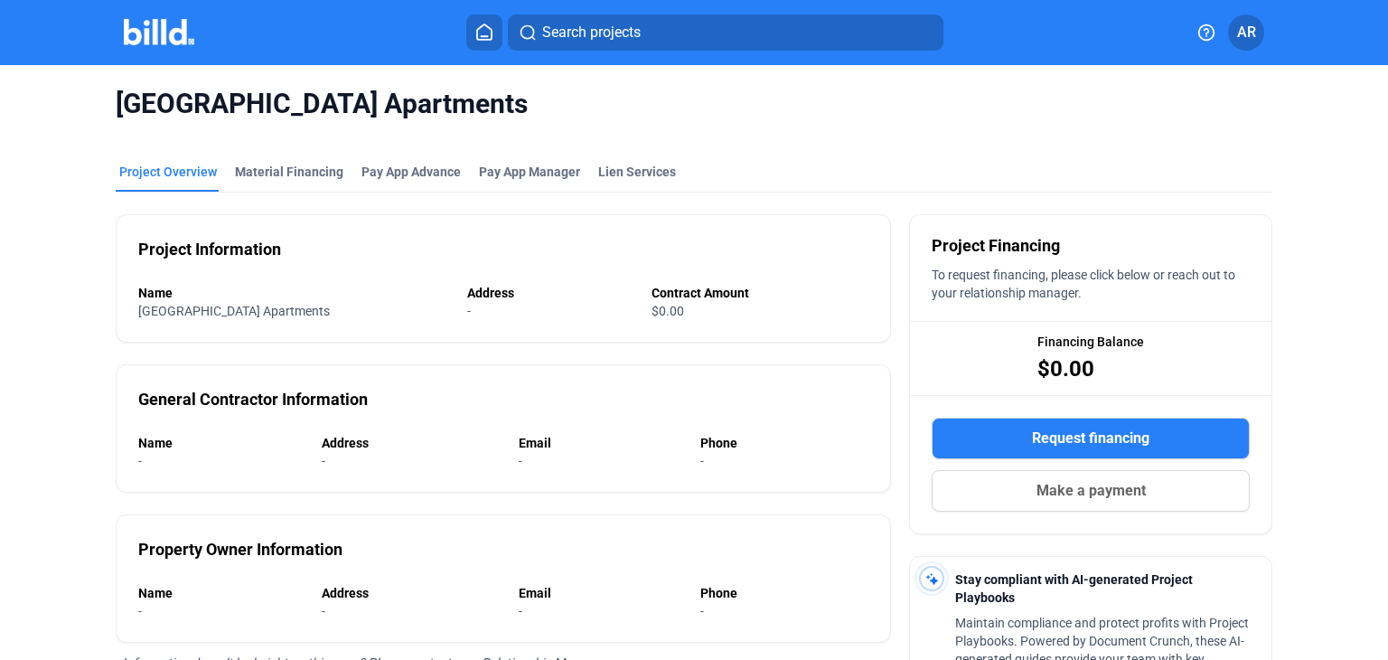
click at [672, 313] on div "$0.00" at bounding box center [749, 311] width 195 height 18
click at [671, 300] on div "Contract Amount" at bounding box center [760, 293] width 217 height 18
click at [227, 305] on span "[GEOGRAPHIC_DATA] Apartments" at bounding box center [234, 311] width 192 height 14
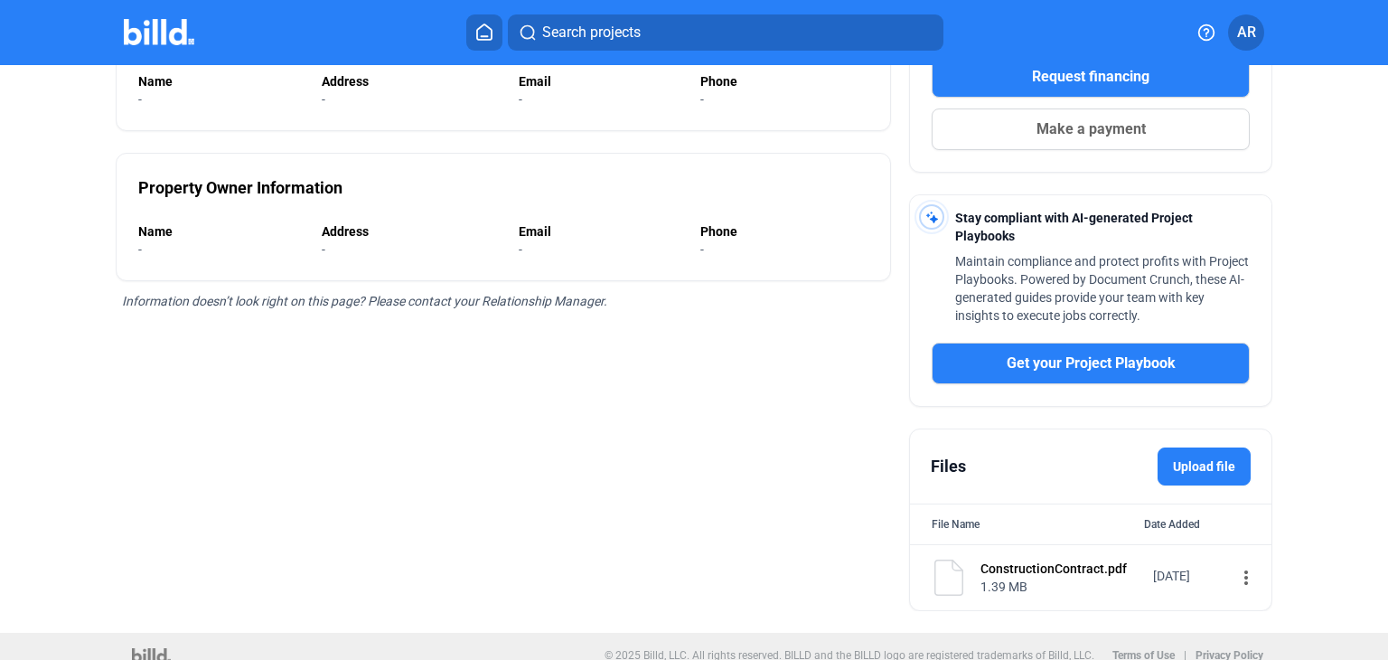
scroll to position [360, 0]
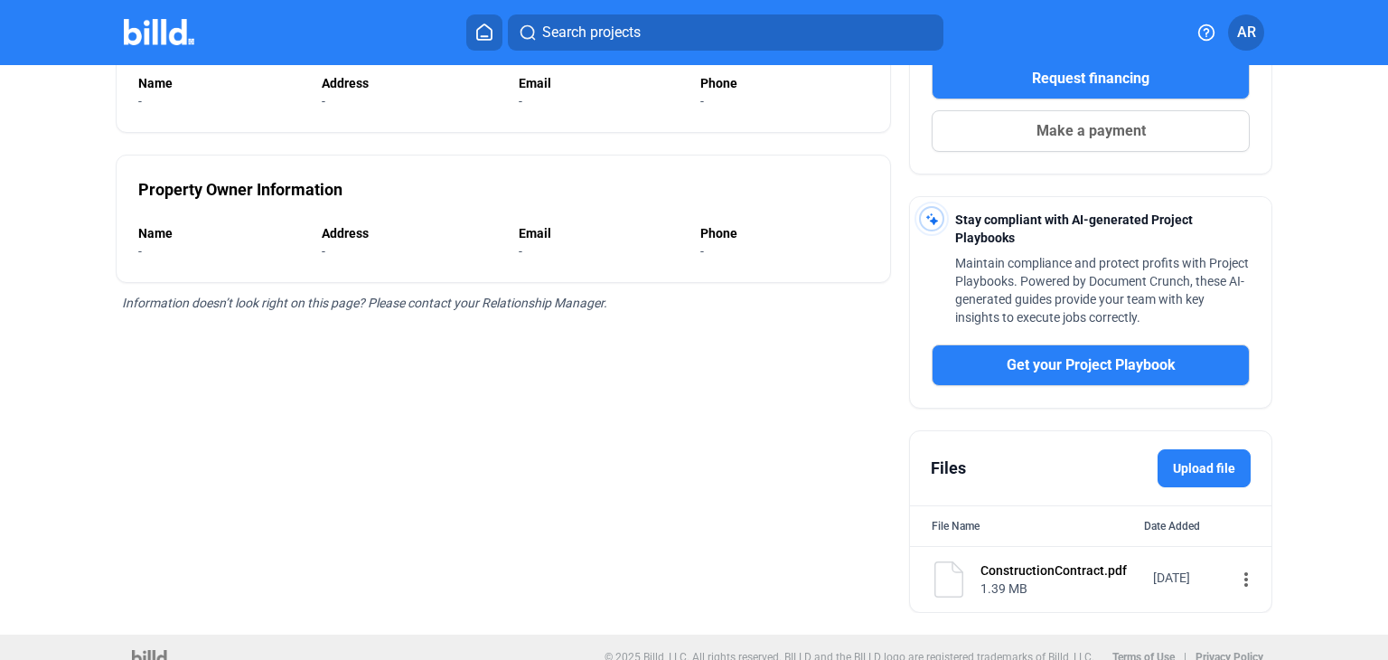
click at [1193, 462] on label "Upload file" at bounding box center [1204, 468] width 93 height 38
click at [0, 0] on input "Upload file" at bounding box center [0, 0] width 0 height 0
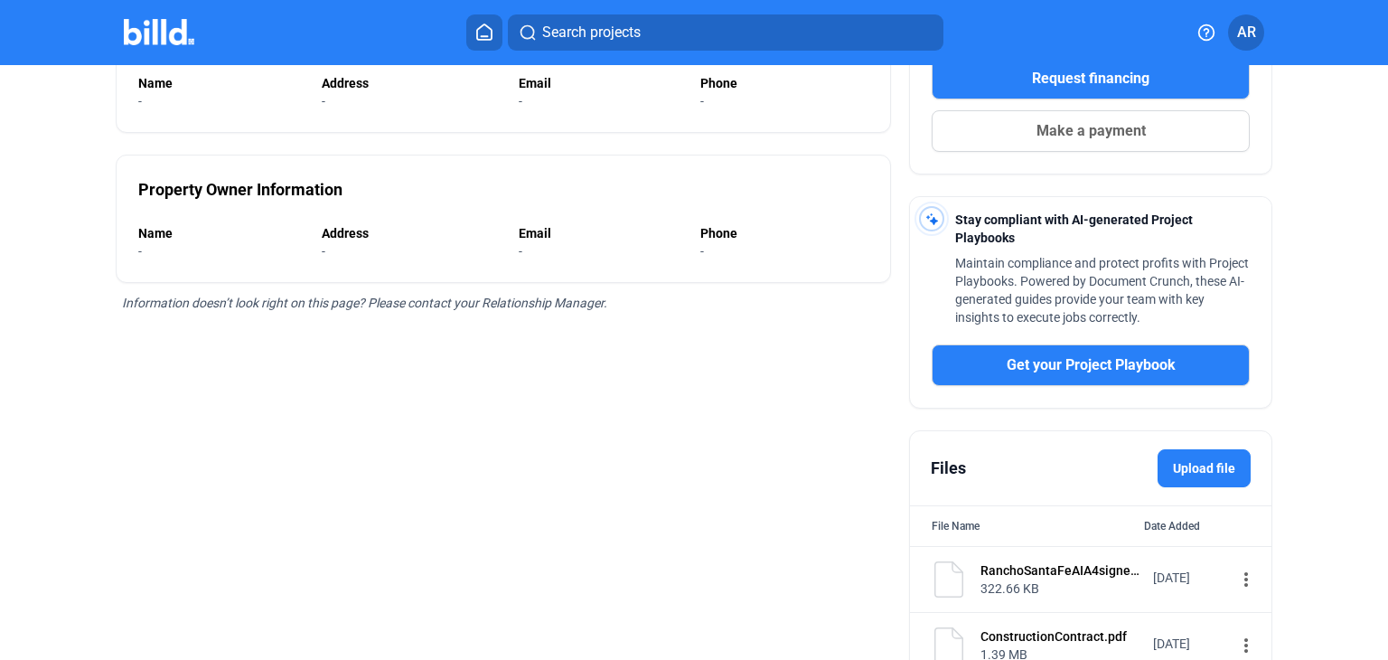
click at [1195, 468] on label "Upload file" at bounding box center [1204, 468] width 93 height 38
click at [0, 0] on input "Upload file" at bounding box center [0, 0] width 0 height 0
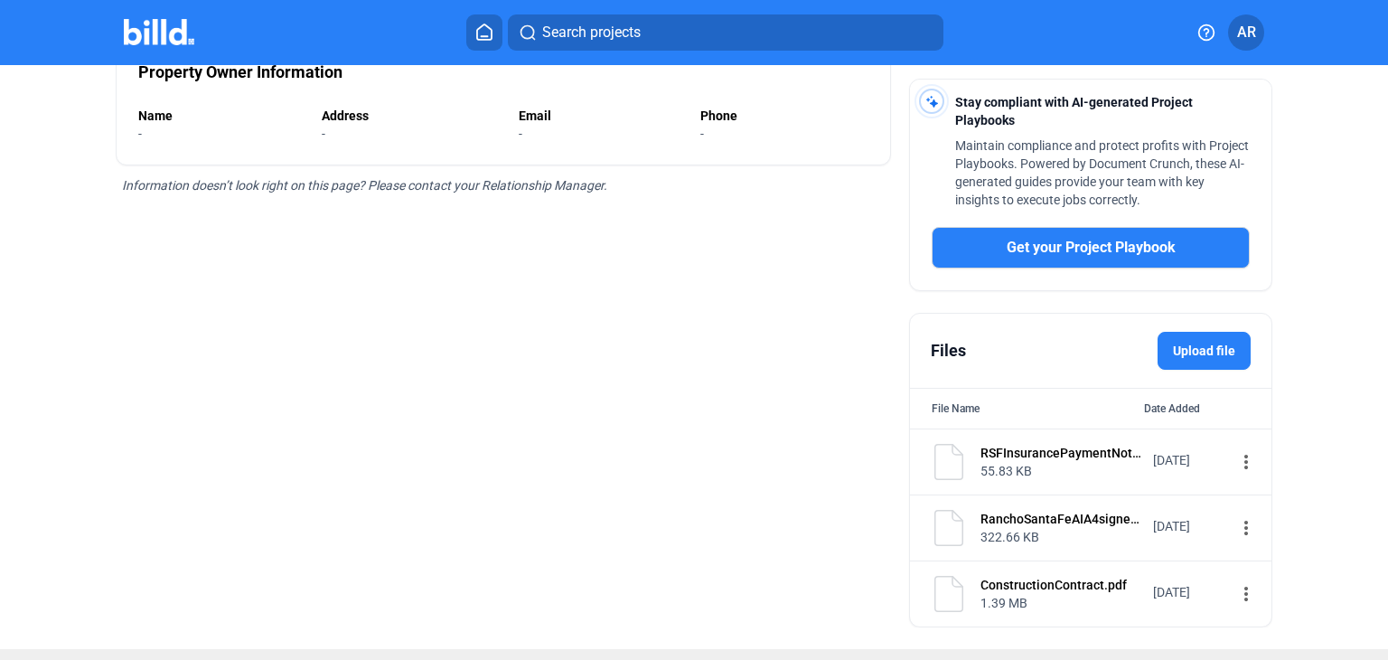
scroll to position [507, 0]
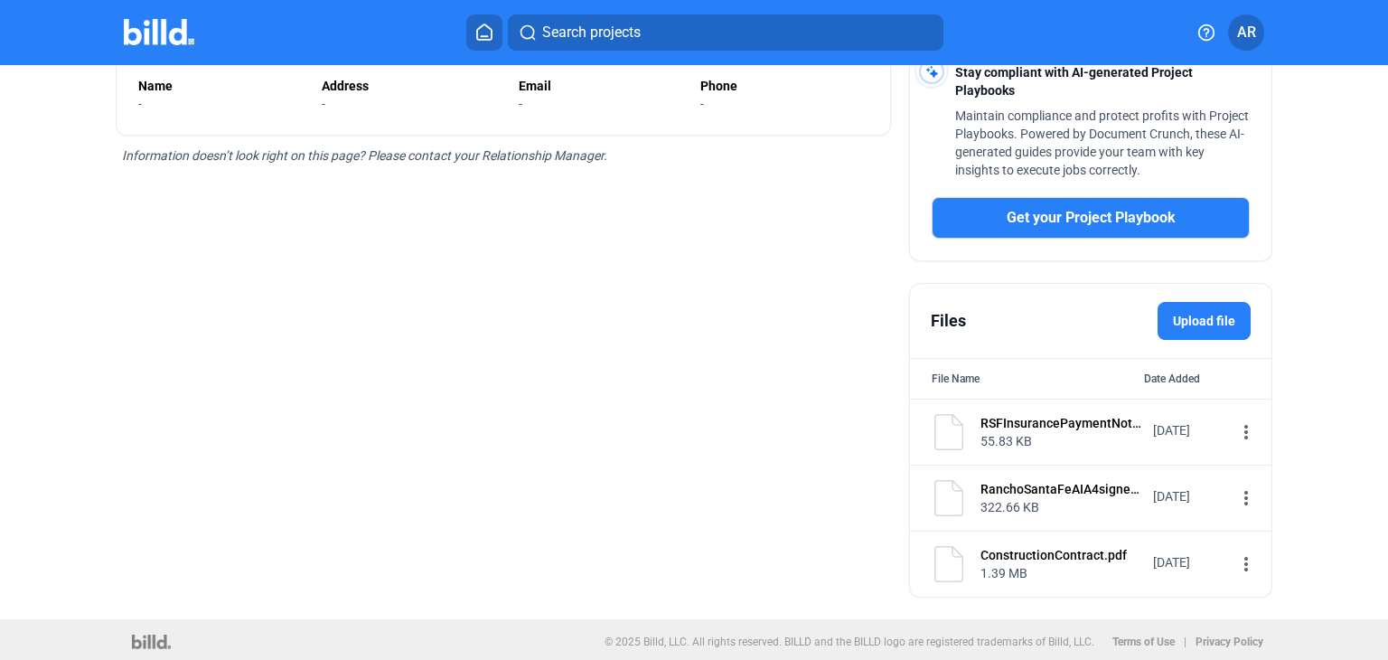
click at [1207, 322] on label "Upload file" at bounding box center [1204, 321] width 93 height 38
click at [0, 0] on input "Upload file" at bounding box center [0, 0] width 0 height 0
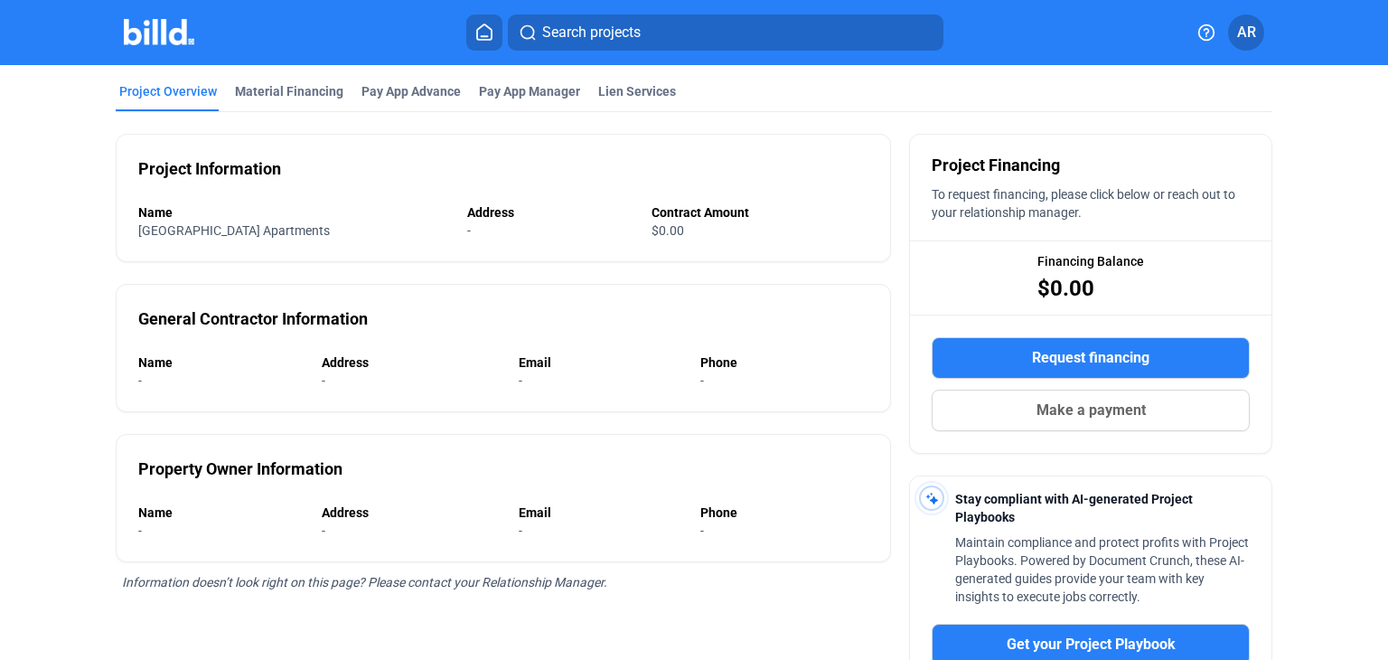
scroll to position [80, 0]
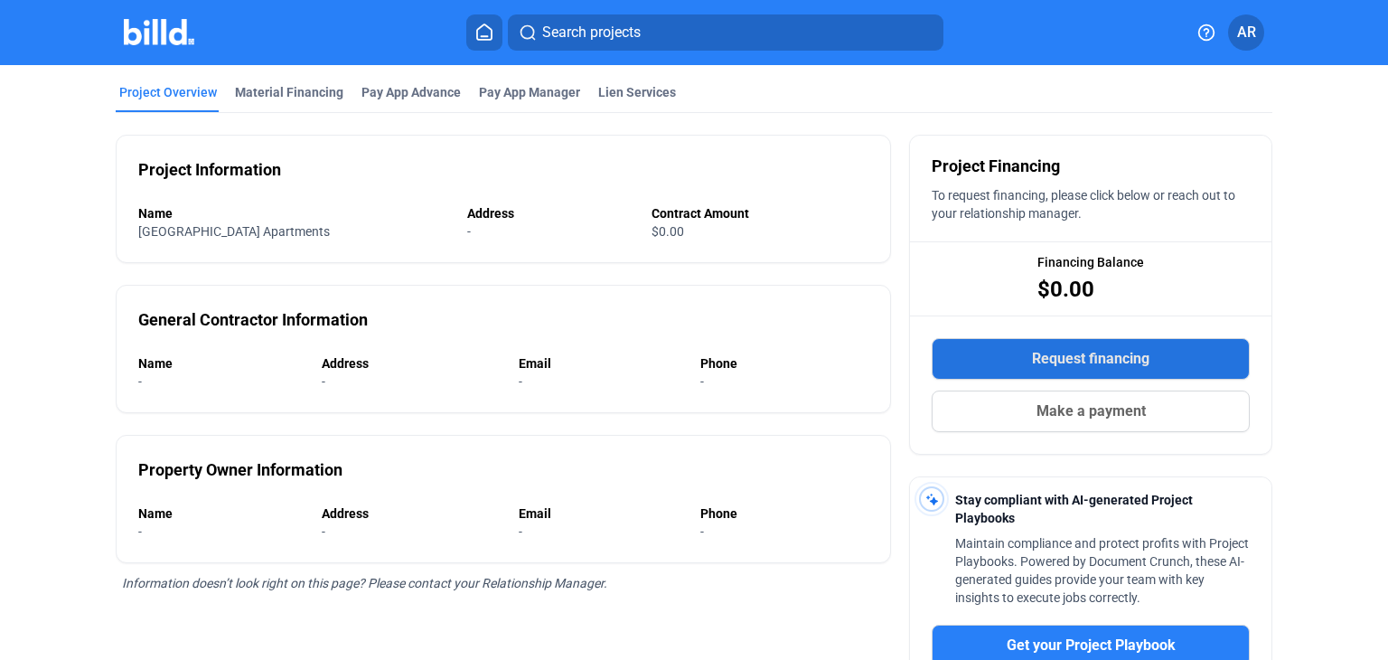
click at [1170, 352] on button "Request financing" at bounding box center [1091, 359] width 318 height 42
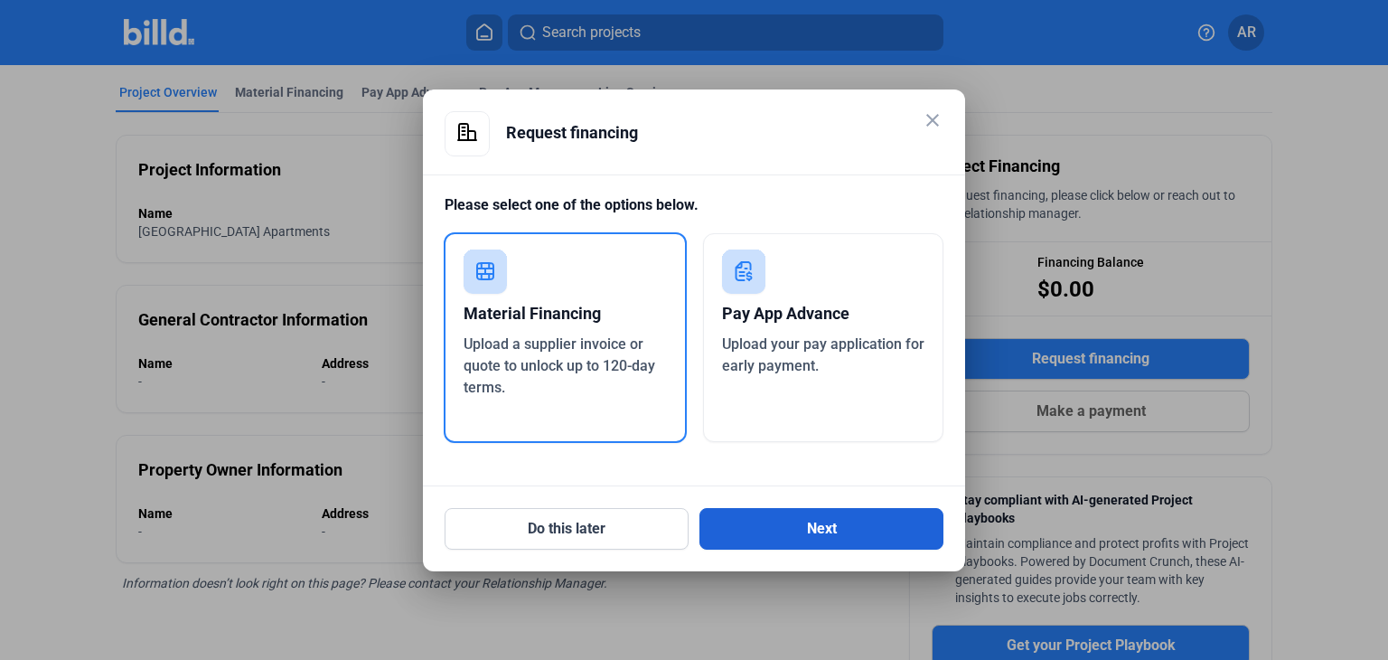
click at [763, 518] on button "Next" at bounding box center [821, 529] width 244 height 42
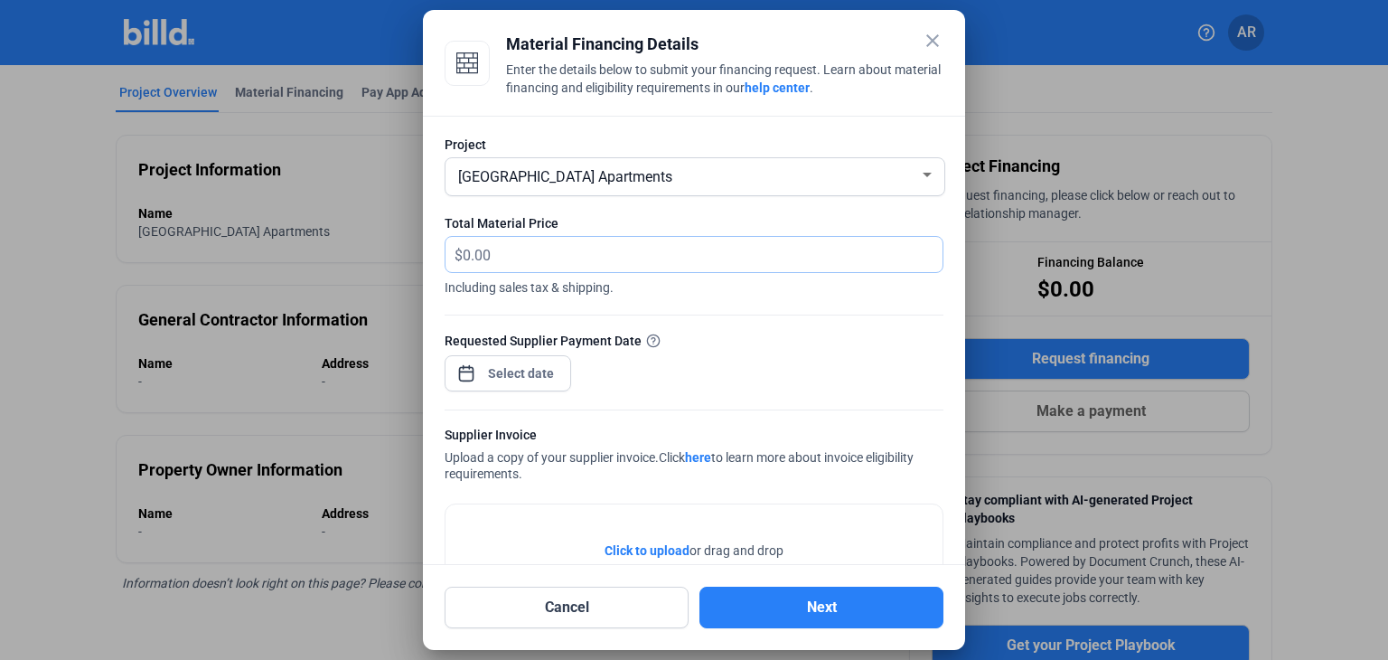
click at [530, 251] on input "text" at bounding box center [703, 254] width 480 height 35
type input "60,000"
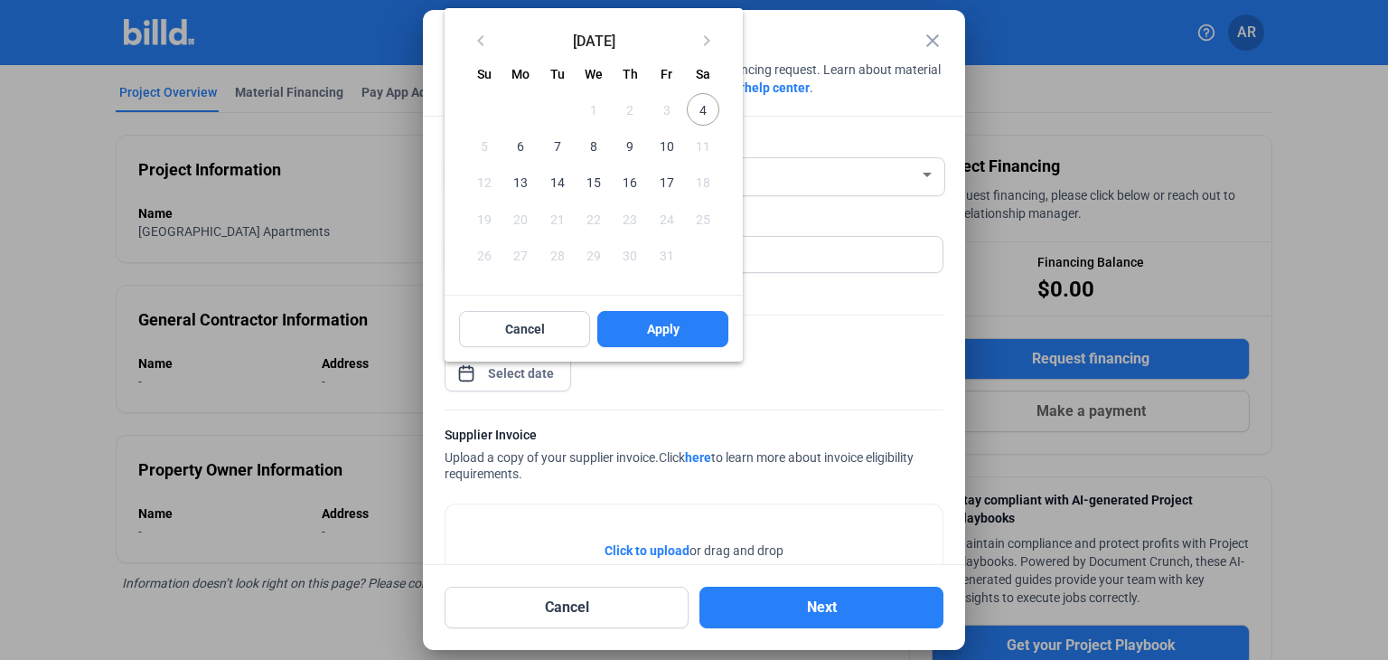
click at [522, 379] on div "close Material Financing Details Enter the details below to submit your financi…" at bounding box center [694, 330] width 1388 height 660
click at [593, 145] on span "8" at bounding box center [593, 145] width 33 height 33
click at [560, 141] on span "7" at bounding box center [557, 145] width 33 height 33
click at [651, 326] on span "Apply" at bounding box center [663, 329] width 33 height 18
type input "[DATE]"
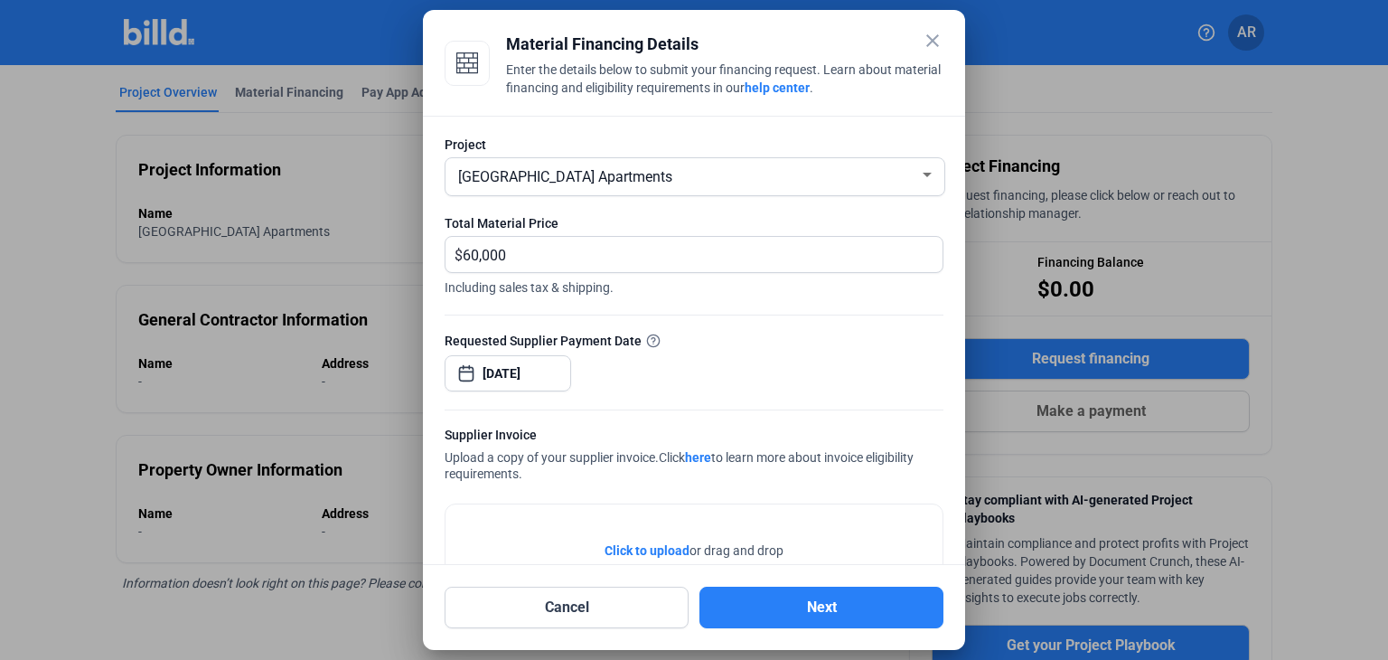
click at [653, 549] on span "Click to upload" at bounding box center [647, 550] width 85 height 14
click at [647, 546] on span "Click to upload" at bounding box center [647, 550] width 85 height 14
click at [810, 602] on button "Next" at bounding box center [821, 608] width 244 height 42
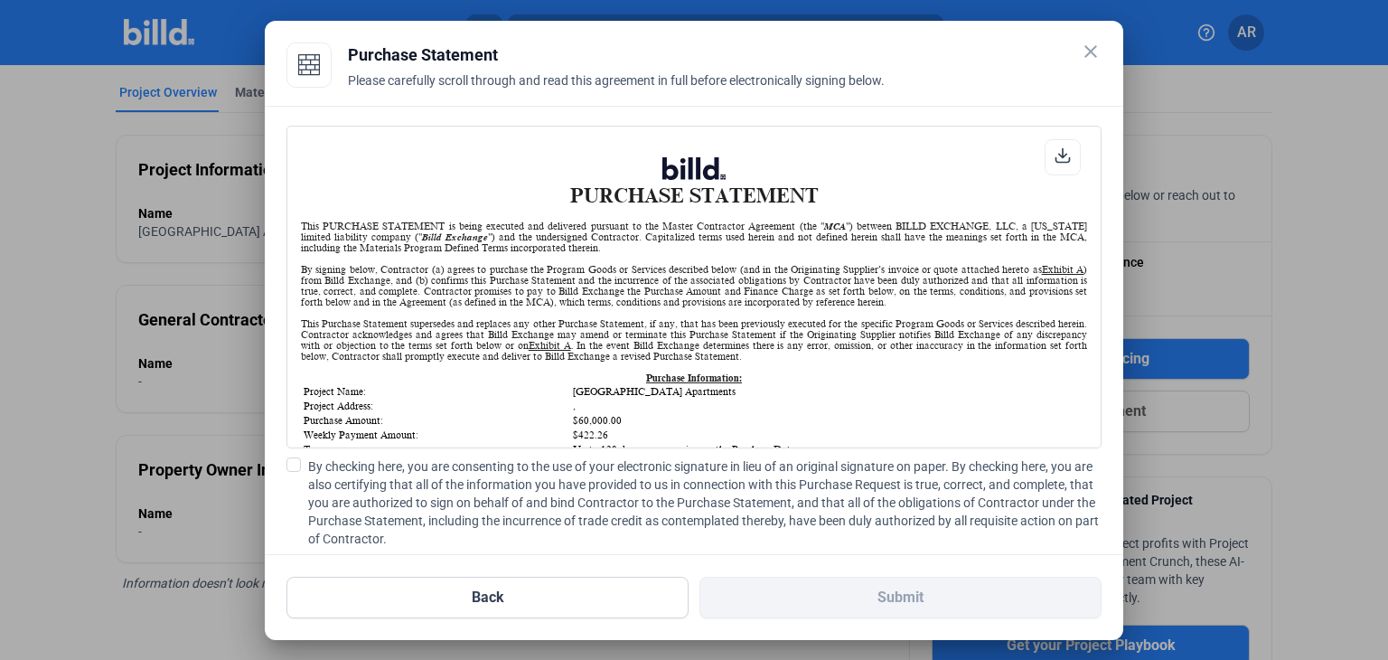
scroll to position [0, 0]
click at [459, 592] on button "Back" at bounding box center [487, 598] width 402 height 42
